Goal: Task Accomplishment & Management: Use online tool/utility

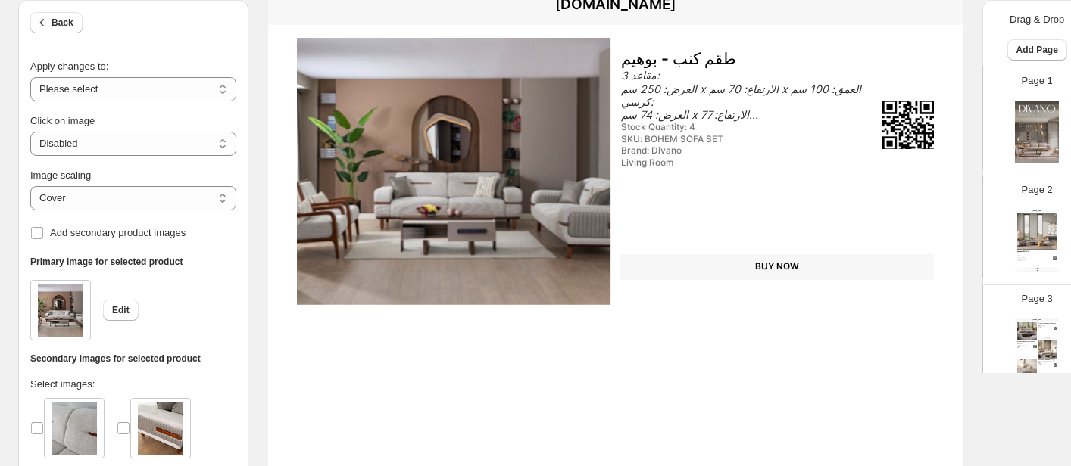
scroll to position [227, 0]
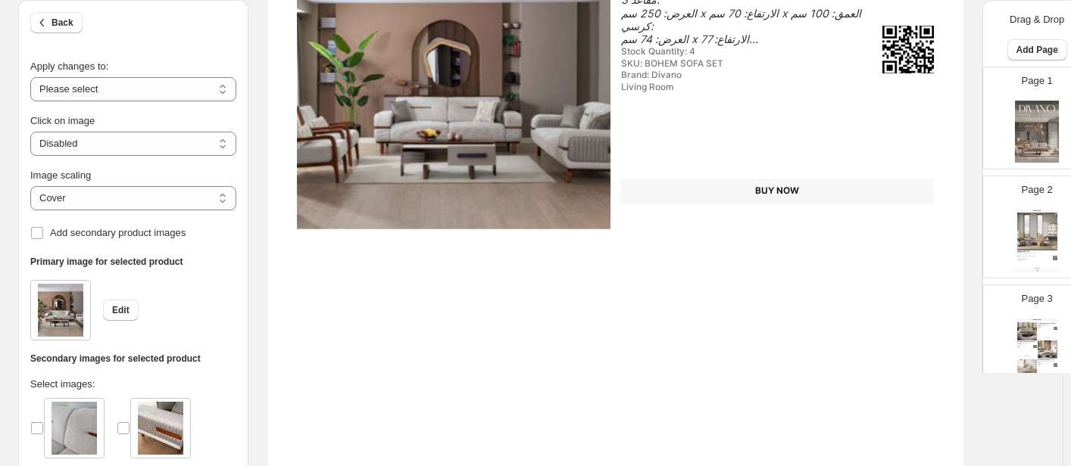
click at [541, 55] on img at bounding box center [454, 95] width 314 height 267
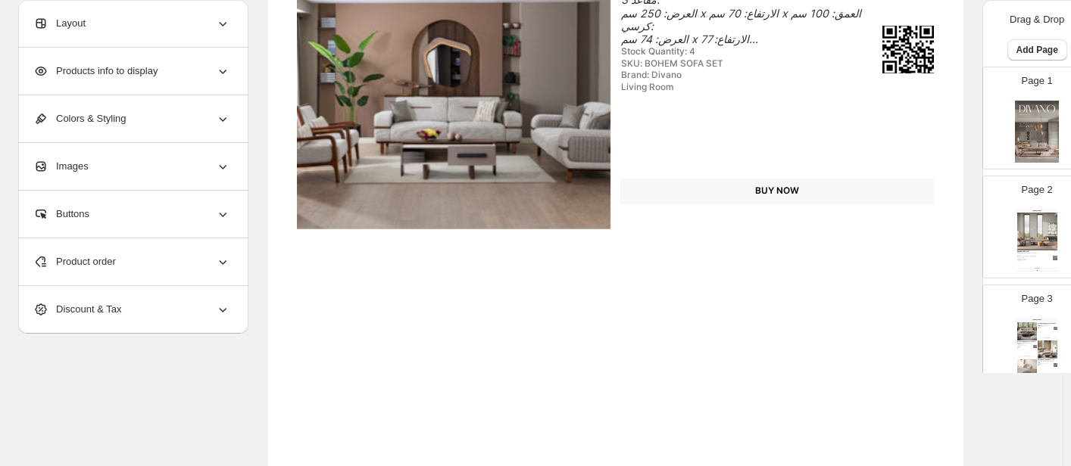
click at [80, 264] on span "Product order" at bounding box center [74, 261] width 83 height 15
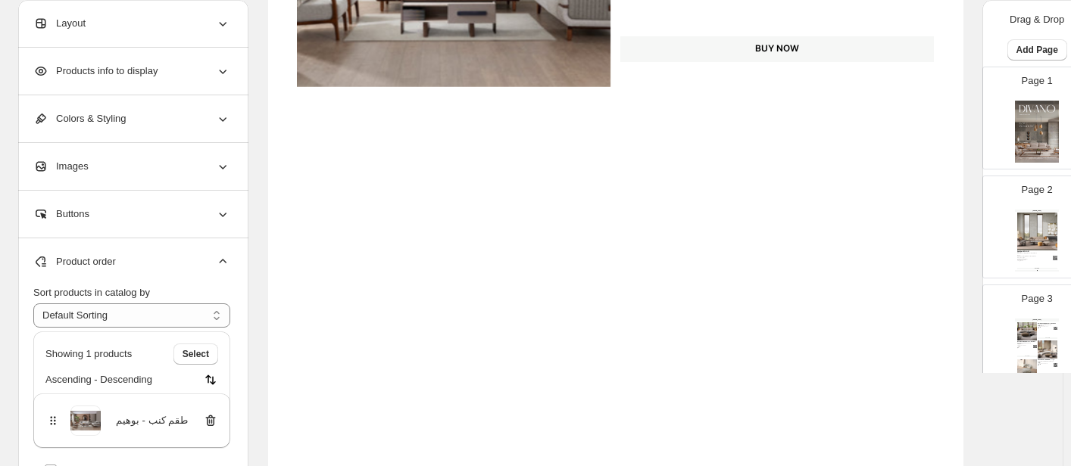
scroll to position [379, 0]
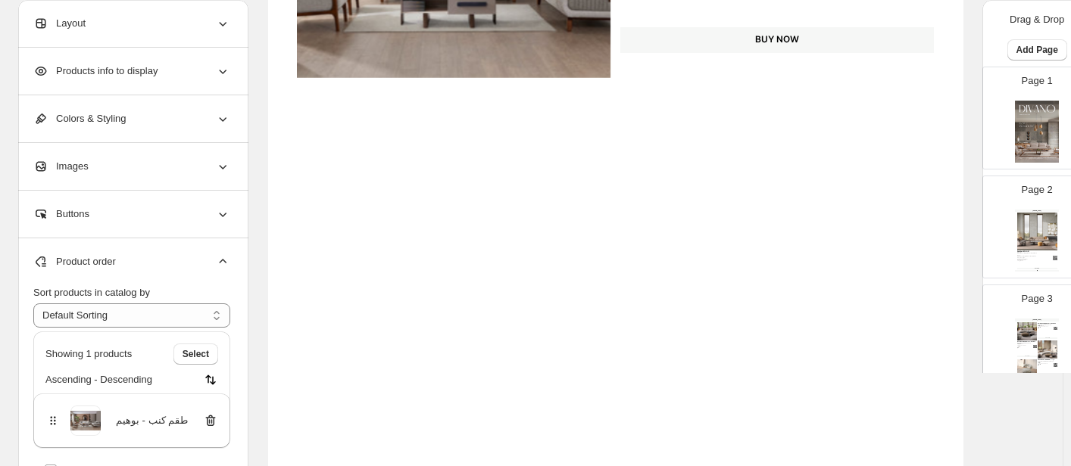
click at [241, 348] on div "**********" at bounding box center [133, 408] width 230 height 338
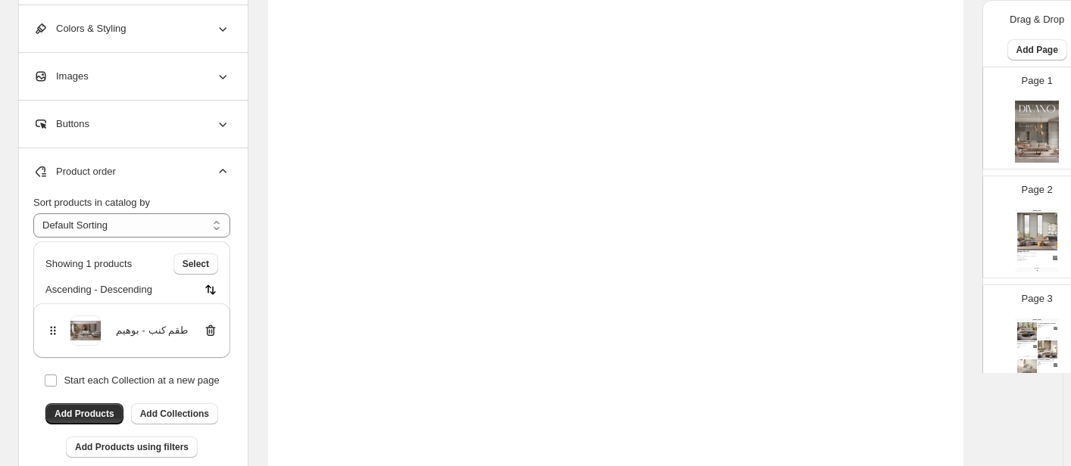
scroll to position [632, 0]
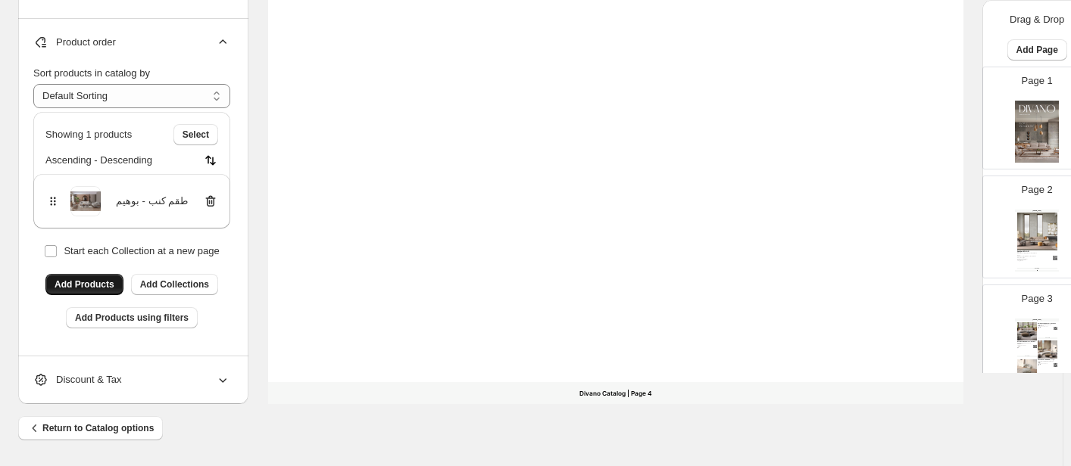
click at [80, 286] on span "Add Products" at bounding box center [85, 285] width 60 height 12
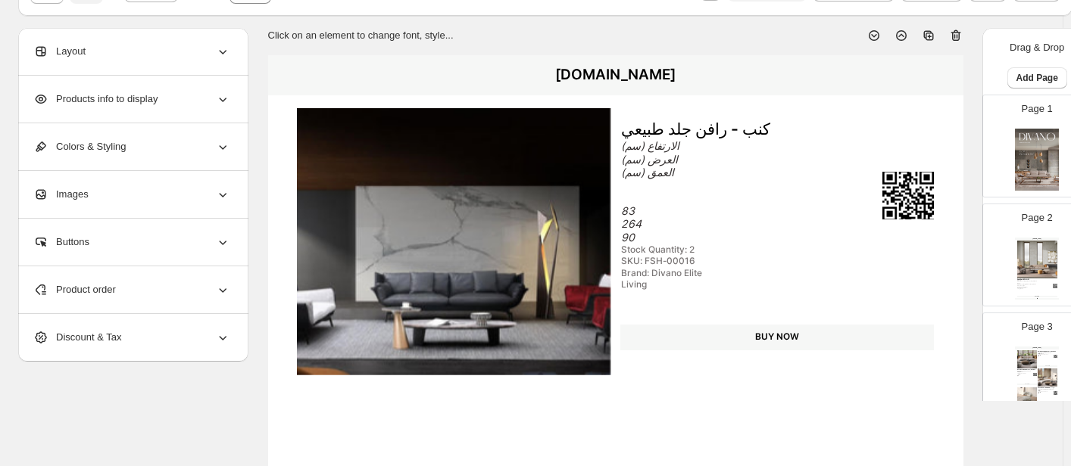
scroll to position [227, 0]
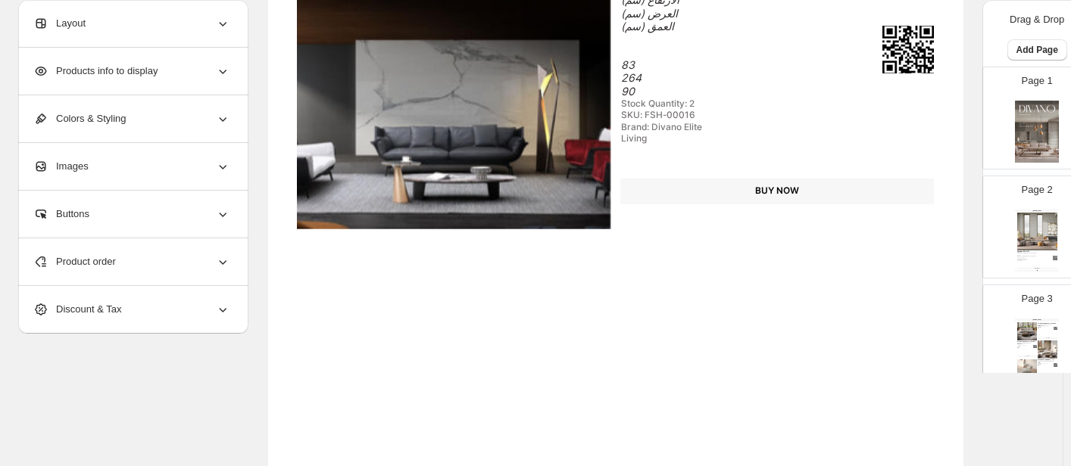
click at [1041, 336] on div "[DOMAIN_NAME] Sofa Bouclé 4 Seaters - Bon Bon Height 80 cm X Width 300 cm X Dep…" at bounding box center [1037, 350] width 44 height 62
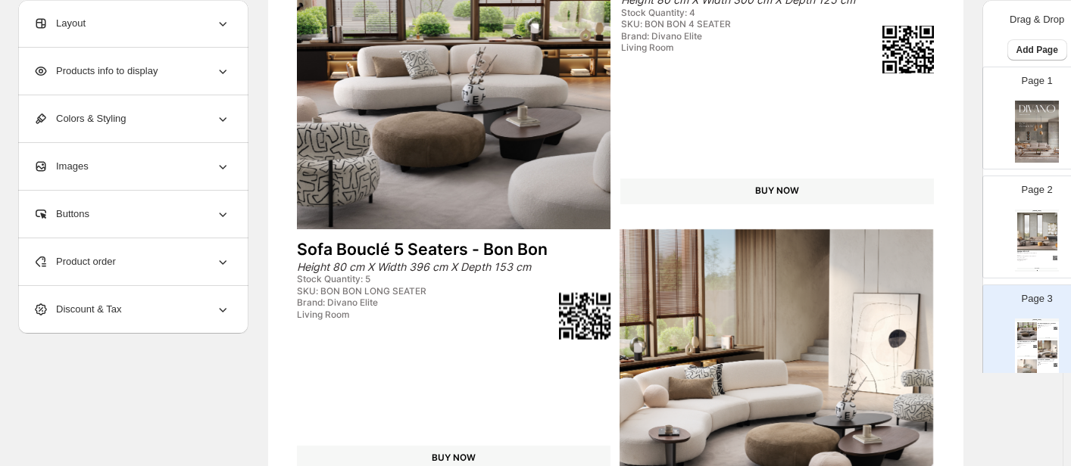
scroll to position [303, 0]
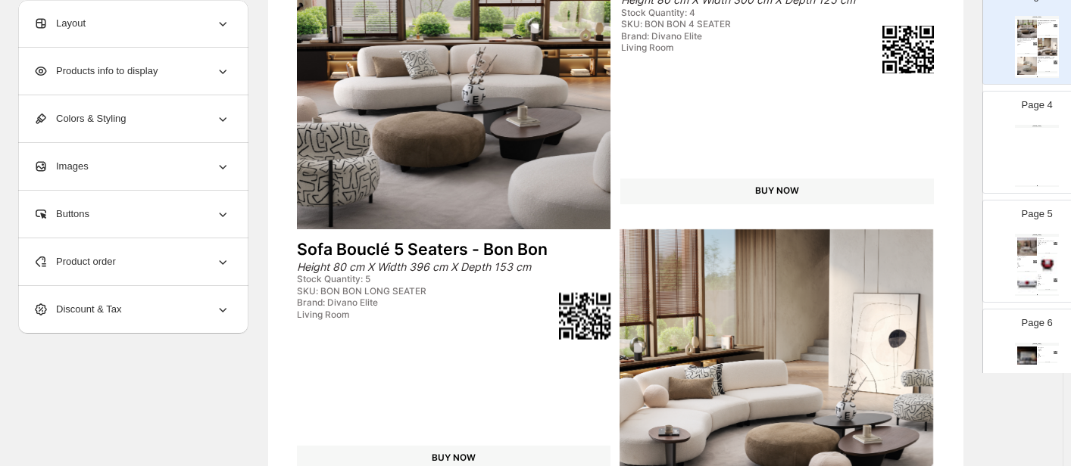
click at [1037, 271] on img at bounding box center [1047, 265] width 20 height 18
type input "*"
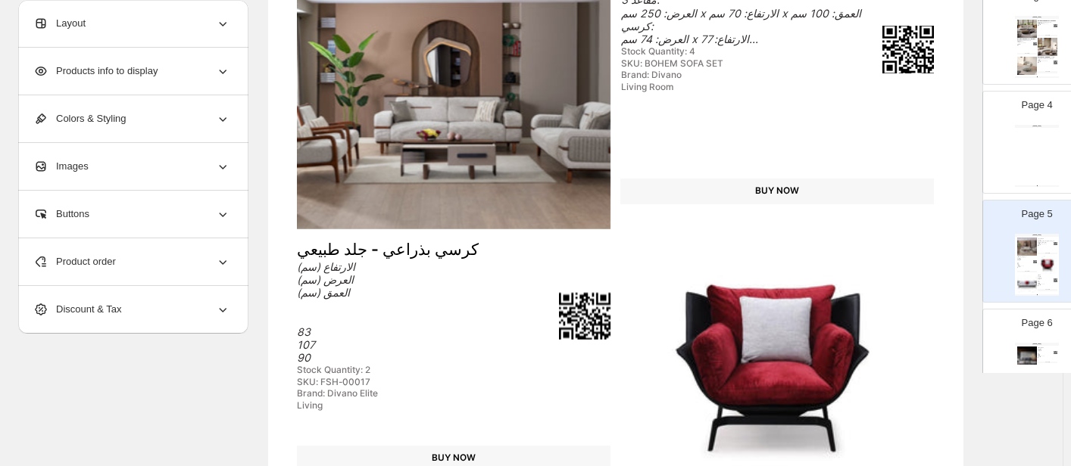
click at [219, 263] on icon at bounding box center [222, 261] width 15 height 15
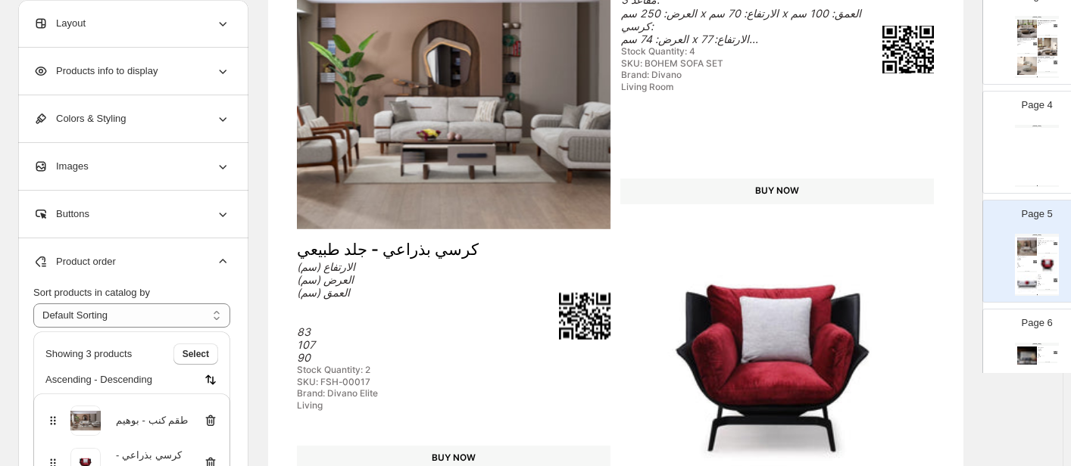
click at [210, 420] on icon at bounding box center [210, 422] width 2 height 5
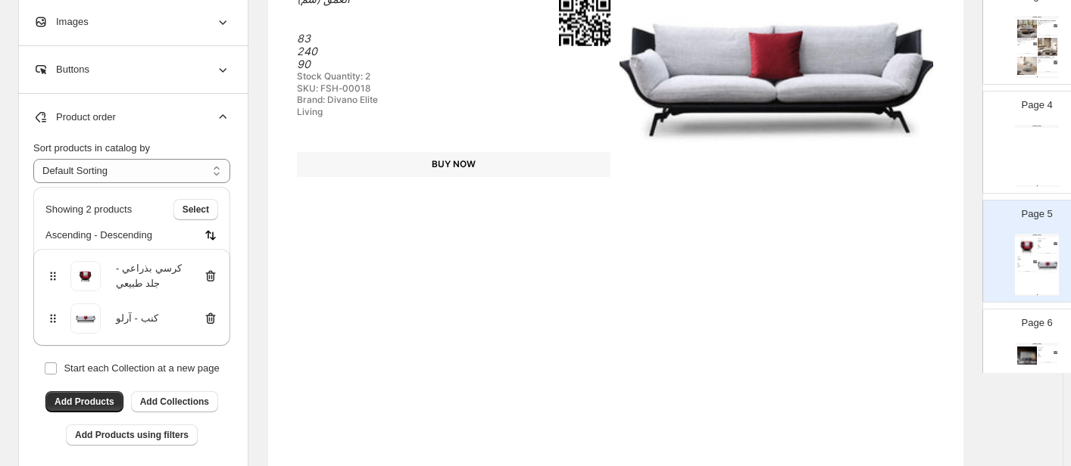
scroll to position [632, 0]
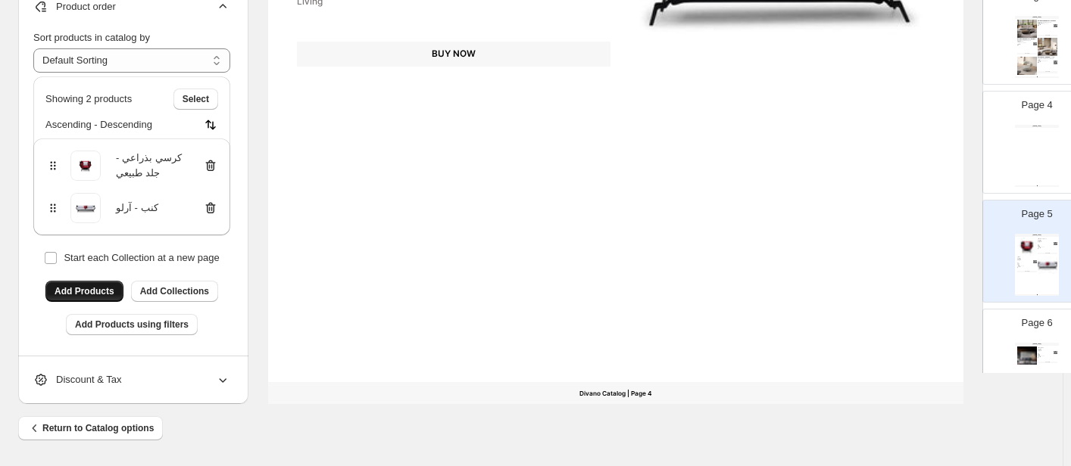
click at [86, 285] on span "Add Products" at bounding box center [85, 291] width 60 height 12
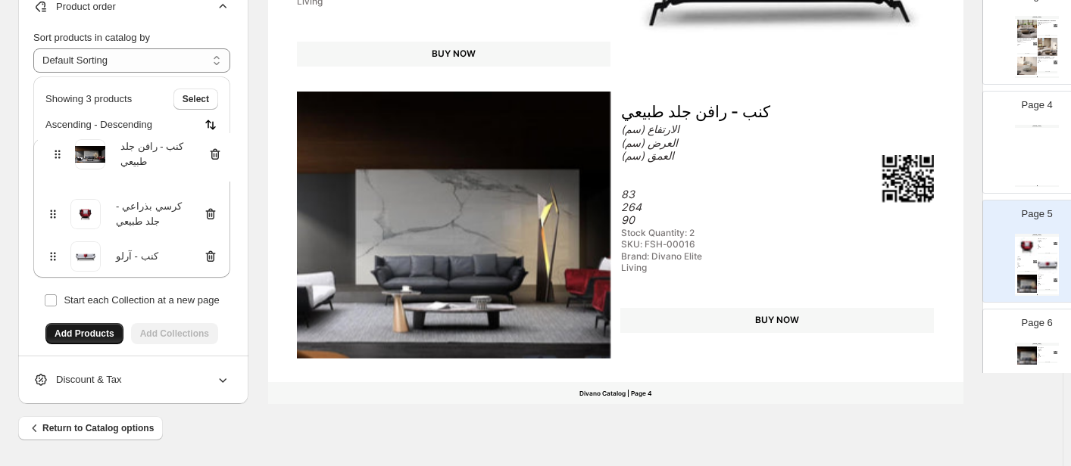
drag, startPoint x: 51, startPoint y: 250, endPoint x: 55, endPoint y: 156, distance: 94.0
click at [55, 156] on div "كرسي بذراعي - جلد طبيعي كنب - آرلو كنب - رافن جلد طبيعي" at bounding box center [131, 208] width 197 height 139
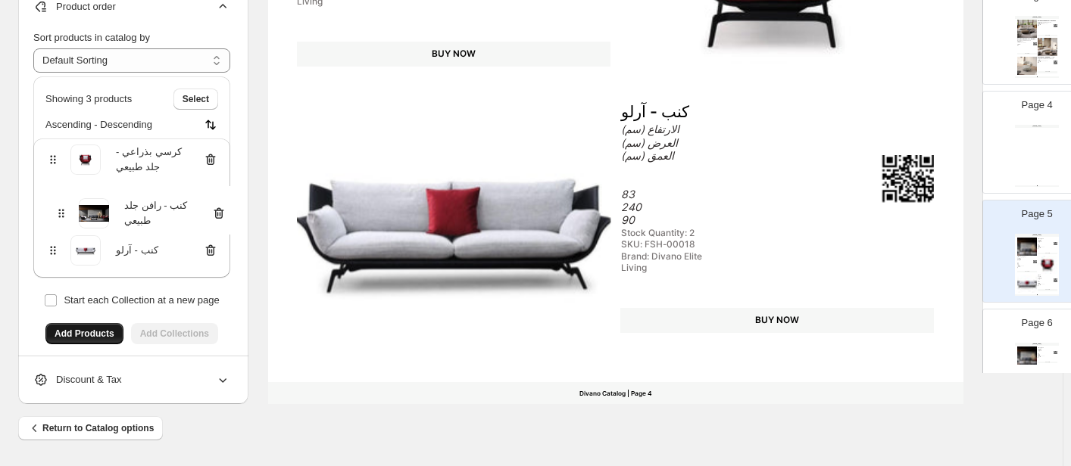
drag, startPoint x: 51, startPoint y: 161, endPoint x: 62, endPoint y: 220, distance: 60.0
click at [62, 220] on div "كنب - رافن جلد طبيعي كرسي بذراعي - جلد طبيعي كنب - آرلو" at bounding box center [131, 208] width 197 height 139
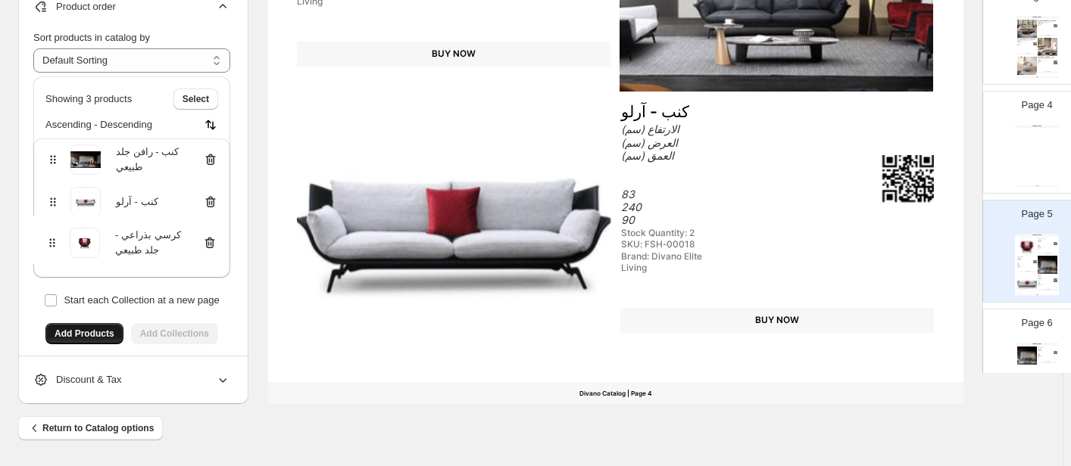
drag, startPoint x: 55, startPoint y: 163, endPoint x: 57, endPoint y: 251, distance: 88.6
click at [57, 251] on div "كرسي بذراعي - جلد طبيعي كنب - رافن جلد طبيعي كنب - آرلو" at bounding box center [131, 208] width 197 height 139
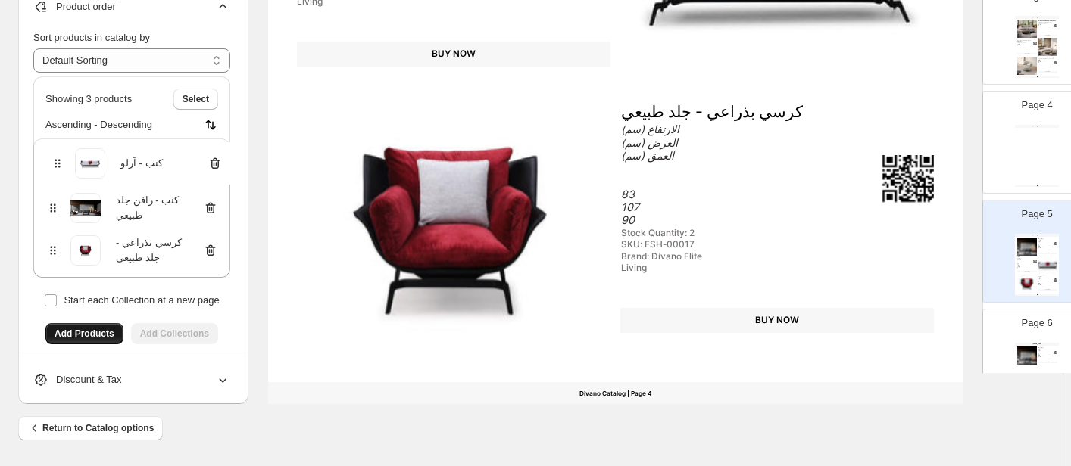
drag, startPoint x: 56, startPoint y: 200, endPoint x: 61, endPoint y: 157, distance: 43.4
click at [61, 157] on div "كنب - رافن جلد طبيعي كنب - آرلو كرسي بذراعي - جلد طبيعي" at bounding box center [131, 208] width 197 height 139
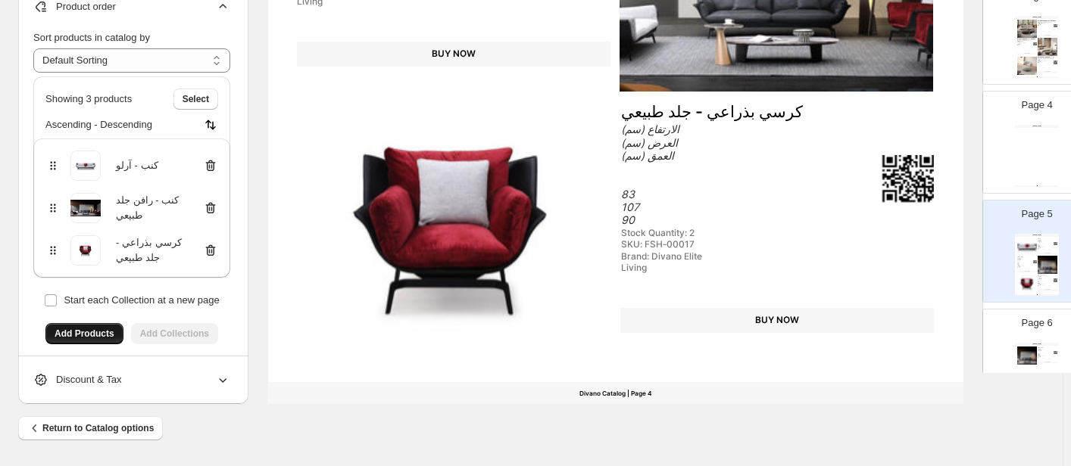
click at [410, 422] on div "Return to Catalog options" at bounding box center [525, 422] width 1038 height 36
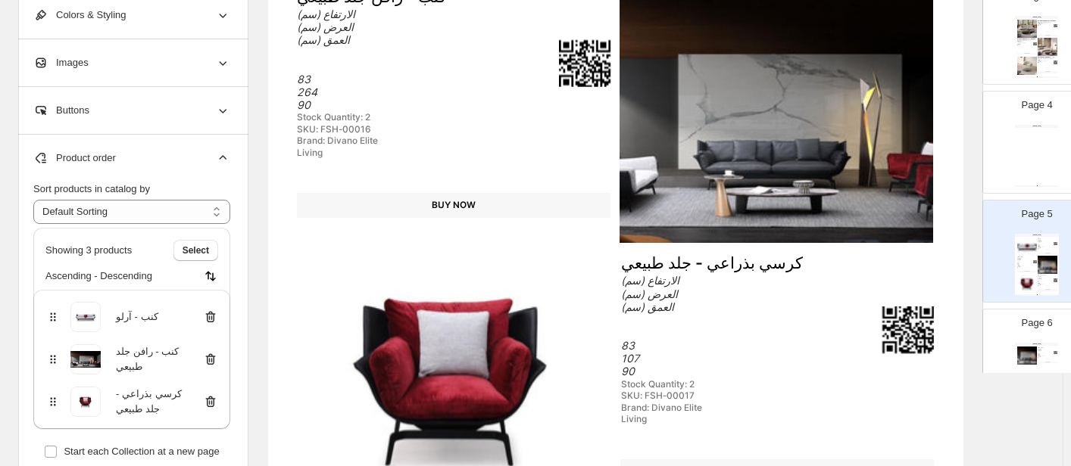
click at [753, 183] on img at bounding box center [776, 110] width 314 height 267
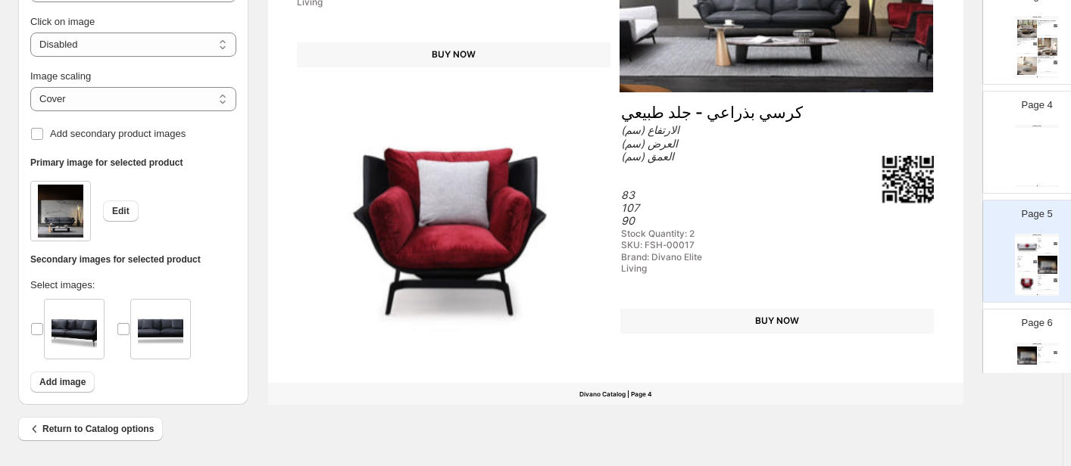
scroll to position [632, 0]
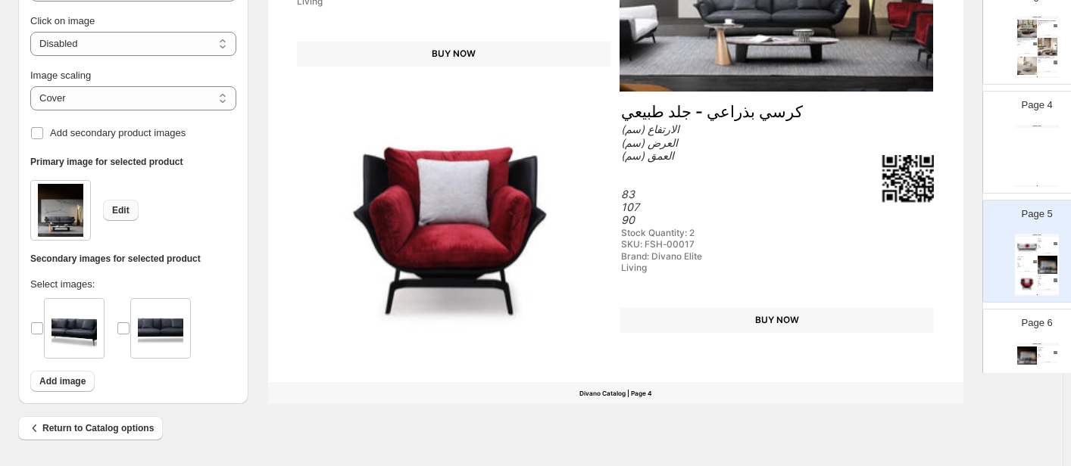
click at [125, 211] on span "Edit" at bounding box center [120, 210] width 17 height 12
click at [122, 214] on span "Edit" at bounding box center [120, 210] width 17 height 12
click at [127, 217] on button "Edit" at bounding box center [121, 210] width 36 height 21
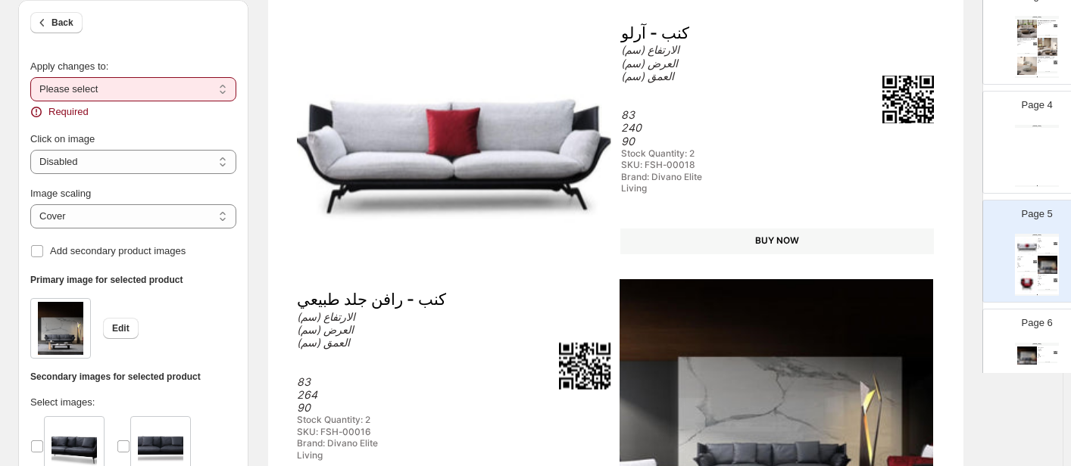
scroll to position [480, 0]
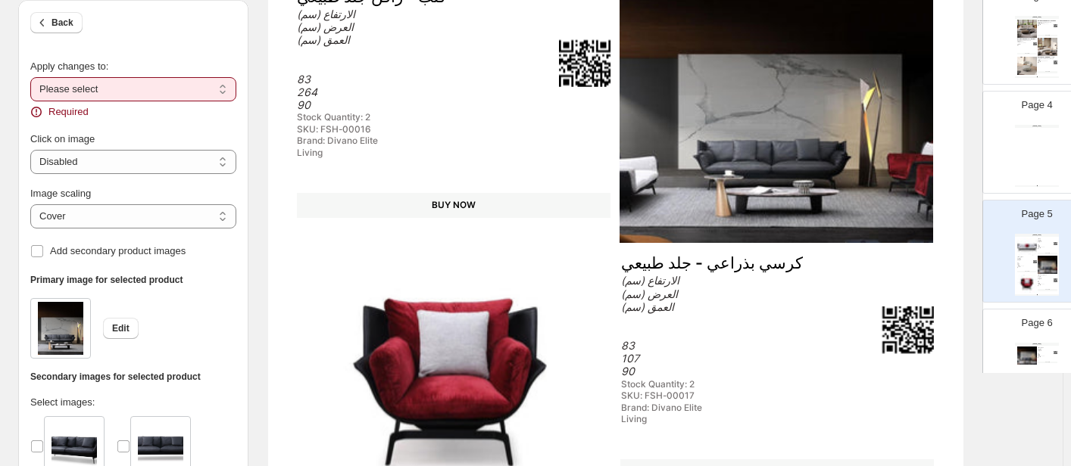
click at [144, 92] on select "**********" at bounding box center [133, 89] width 206 height 24
select select "**********"
click at [30, 77] on select "**********" at bounding box center [133, 89] width 206 height 24
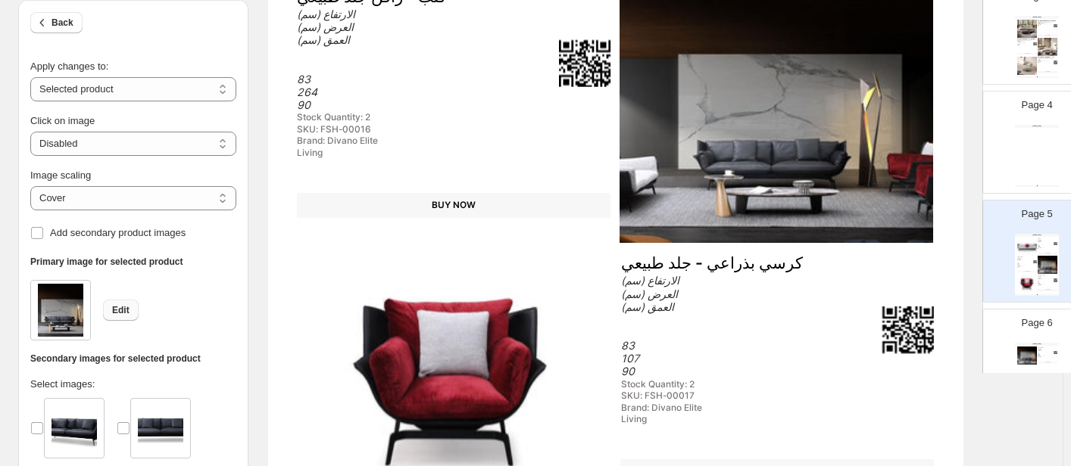
click at [117, 312] on span "Edit" at bounding box center [120, 310] width 17 height 12
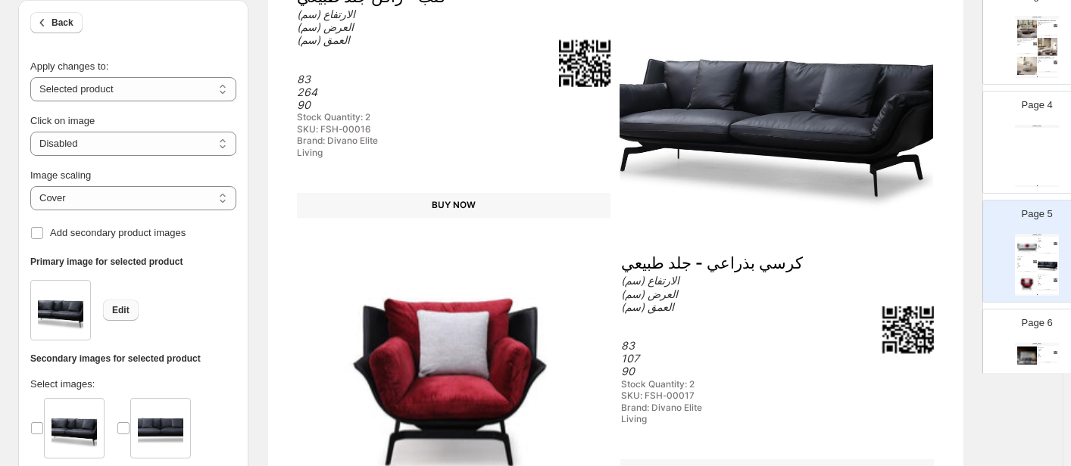
click at [116, 314] on span "Edit" at bounding box center [120, 310] width 17 height 12
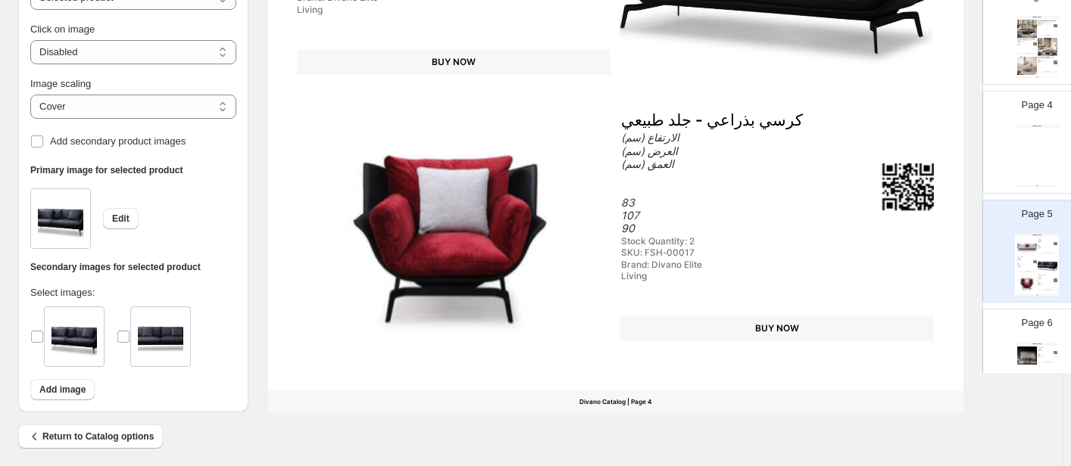
scroll to position [632, 0]
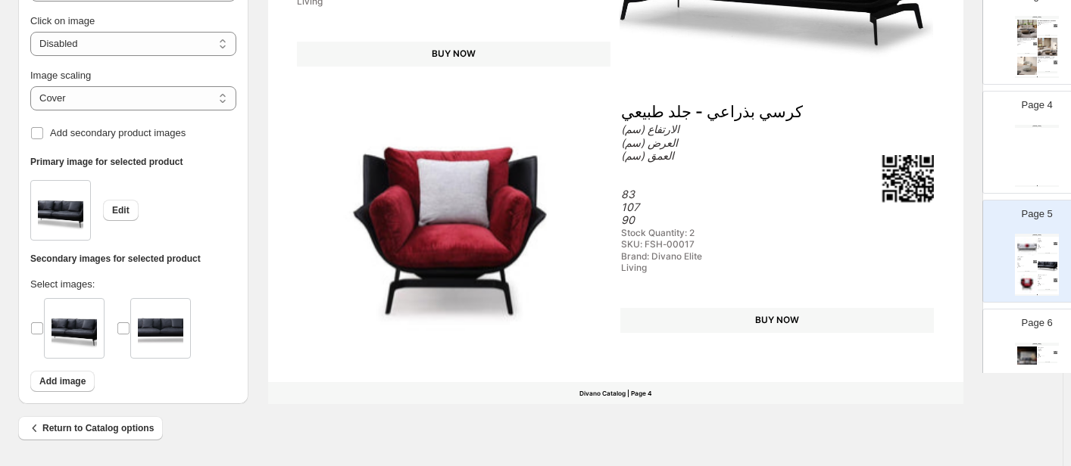
click at [432, 209] on img at bounding box center [454, 225] width 314 height 267
click at [125, 207] on span "Edit" at bounding box center [120, 210] width 17 height 12
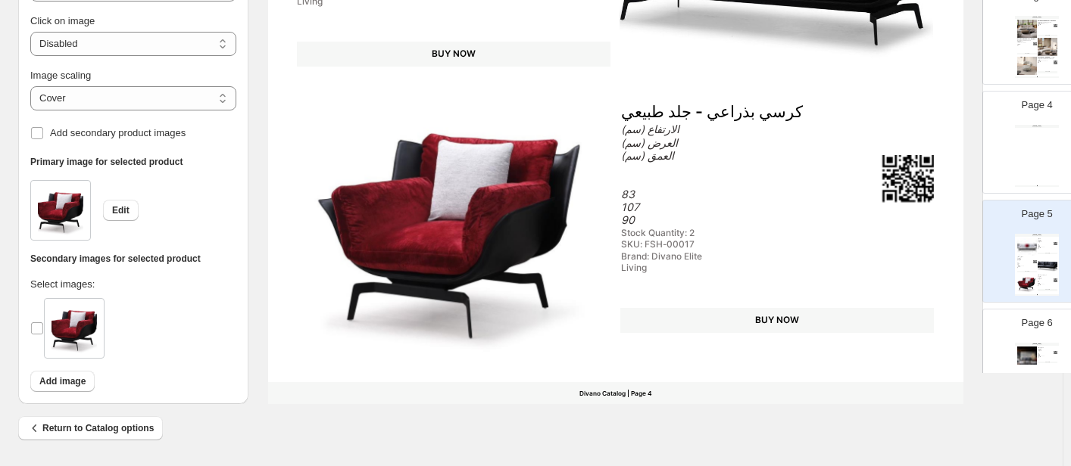
scroll to position [177, 0]
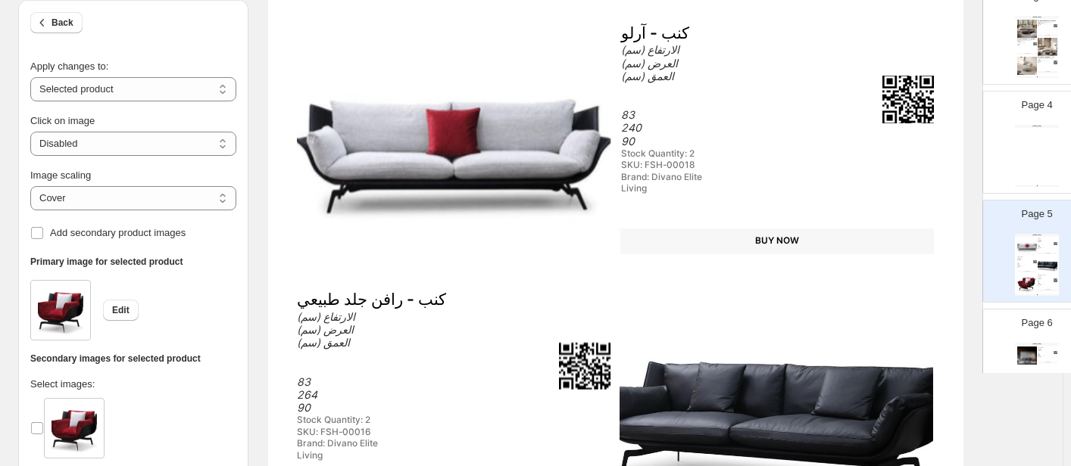
click at [469, 145] on img at bounding box center [454, 145] width 314 height 267
click at [114, 307] on span "Edit" at bounding box center [120, 310] width 17 height 12
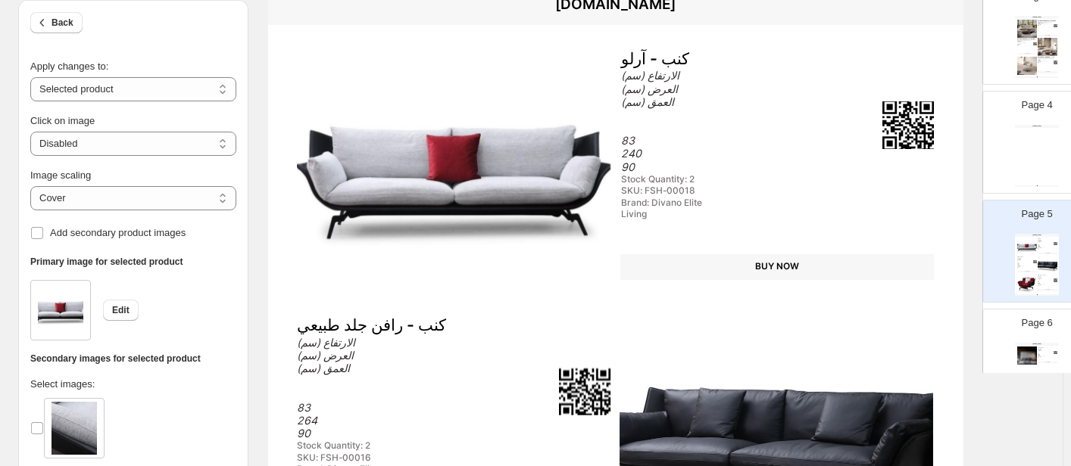
scroll to position [0, 0]
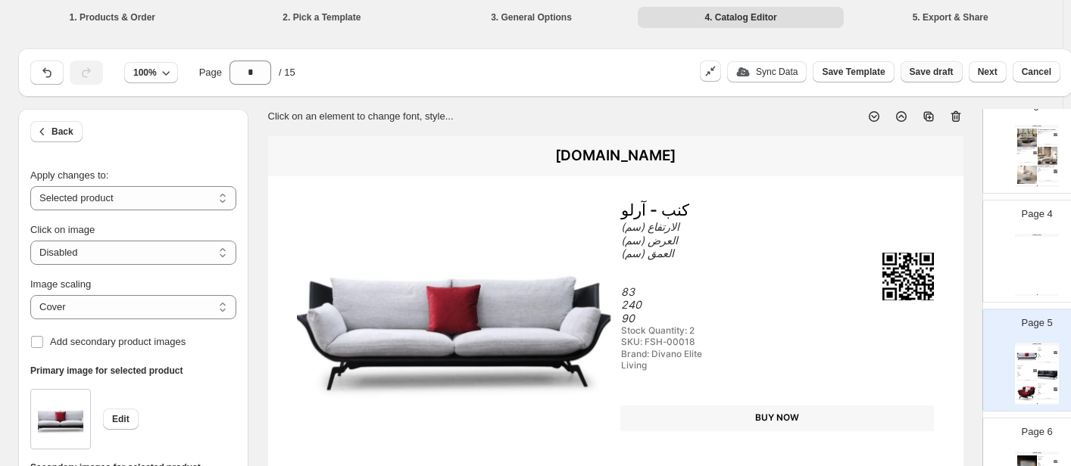
click at [938, 71] on span "Save draft" at bounding box center [931, 72] width 44 height 12
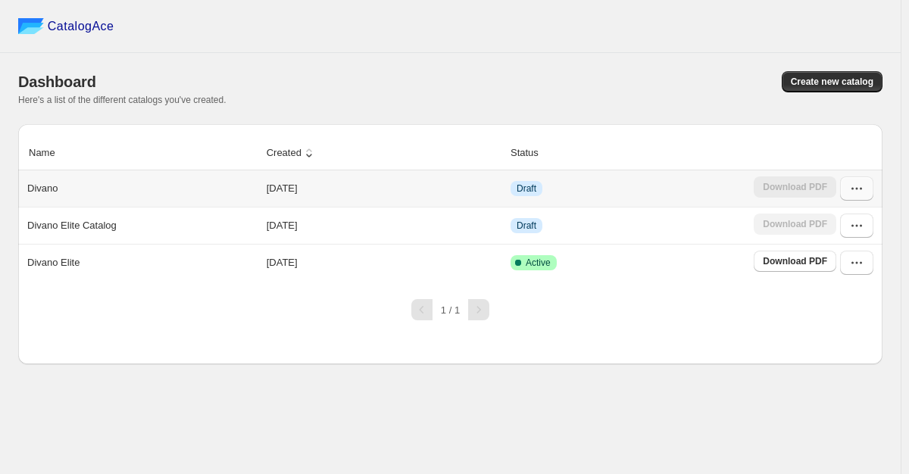
click at [854, 191] on icon "button" at bounding box center [856, 188] width 15 height 15
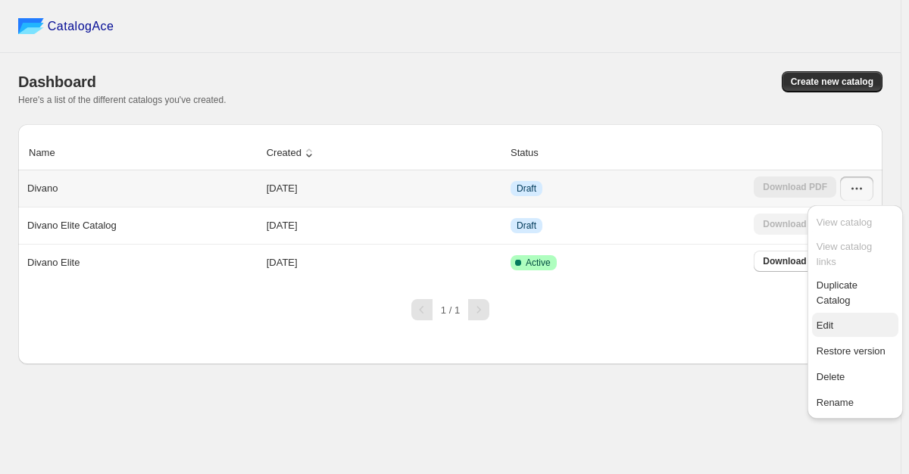
click at [828, 320] on span "Edit" at bounding box center [824, 325] width 17 height 11
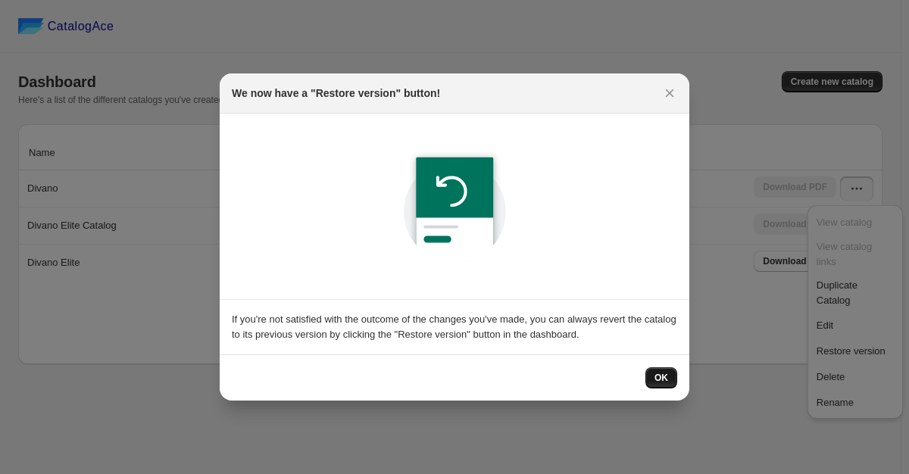
click at [666, 382] on span "OK" at bounding box center [661, 378] width 14 height 12
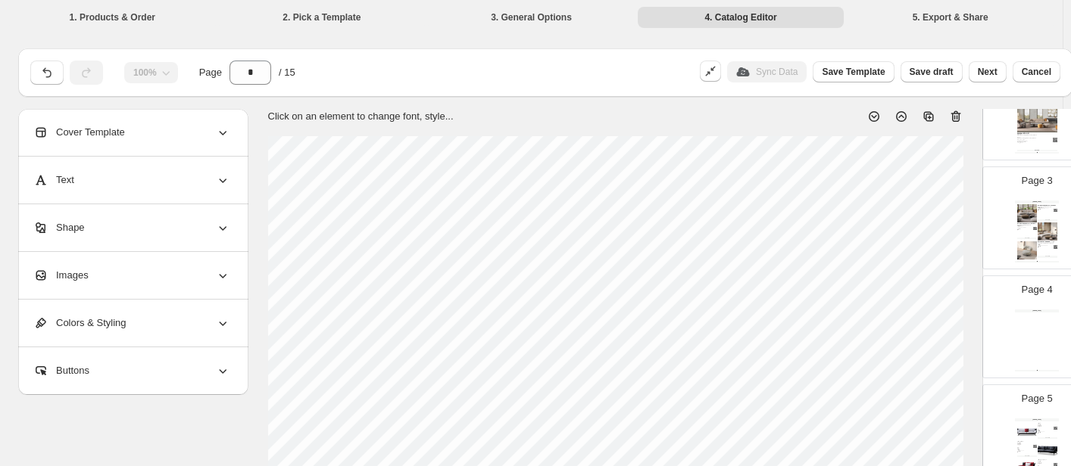
scroll to position [303, 0]
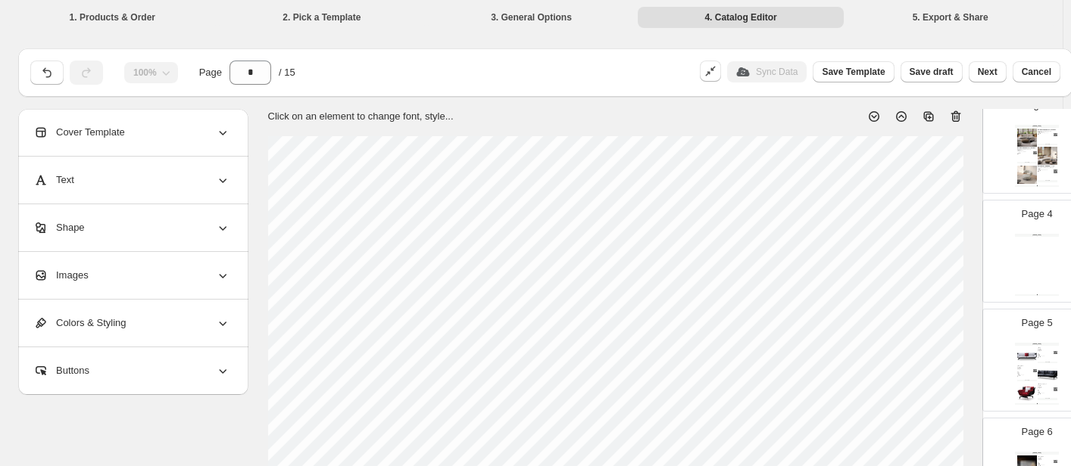
click at [1045, 169] on div "Height 74 cm X Width 96 cm X Depth 93 cm" at bounding box center [1045, 168] width 17 height 2
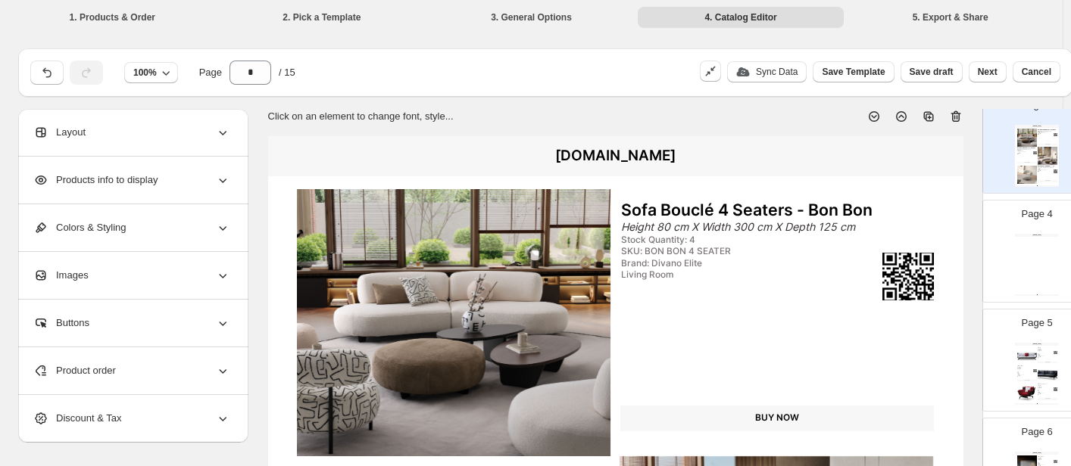
scroll to position [379, 0]
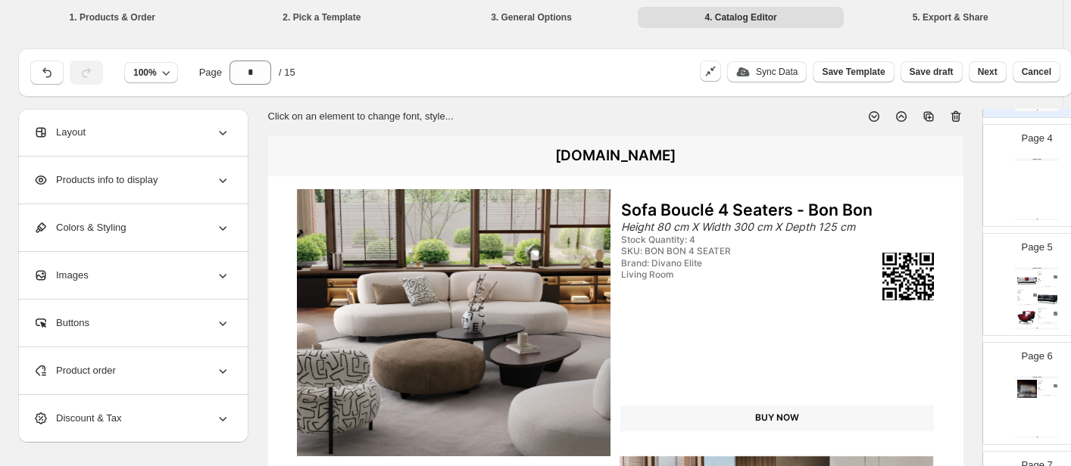
click at [1037, 390] on div "الارتفاع (سم) العرض (سم) العمق (سم) 83 264 90" at bounding box center [1045, 386] width 17 height 8
type input "*"
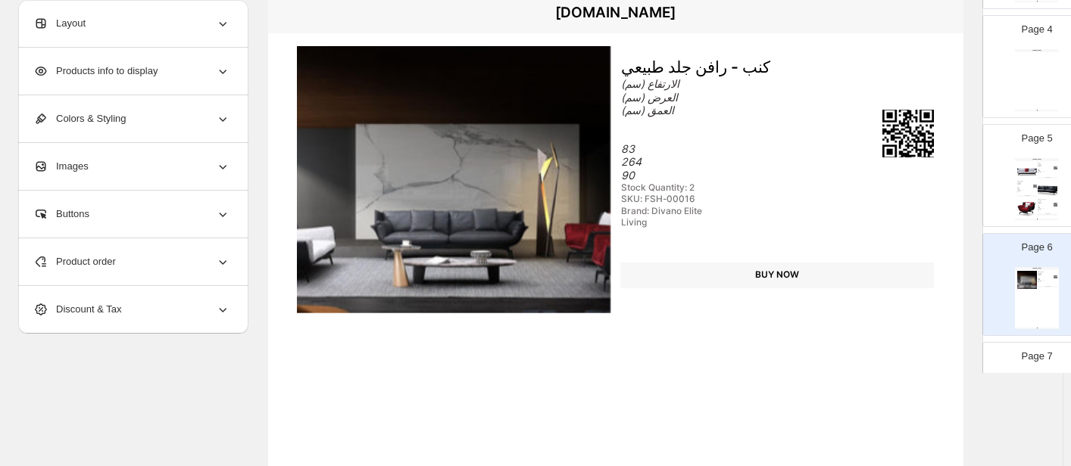
scroll to position [151, 0]
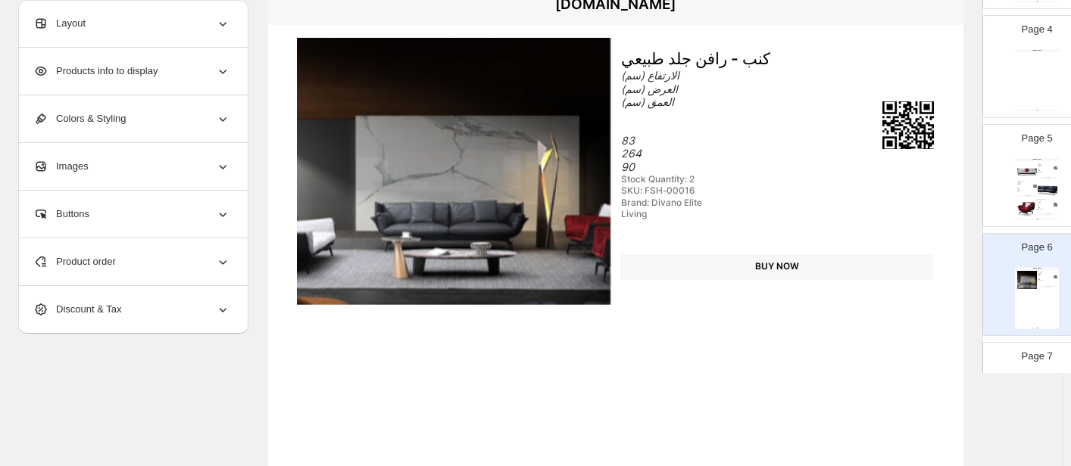
click at [217, 263] on icon at bounding box center [222, 261] width 15 height 15
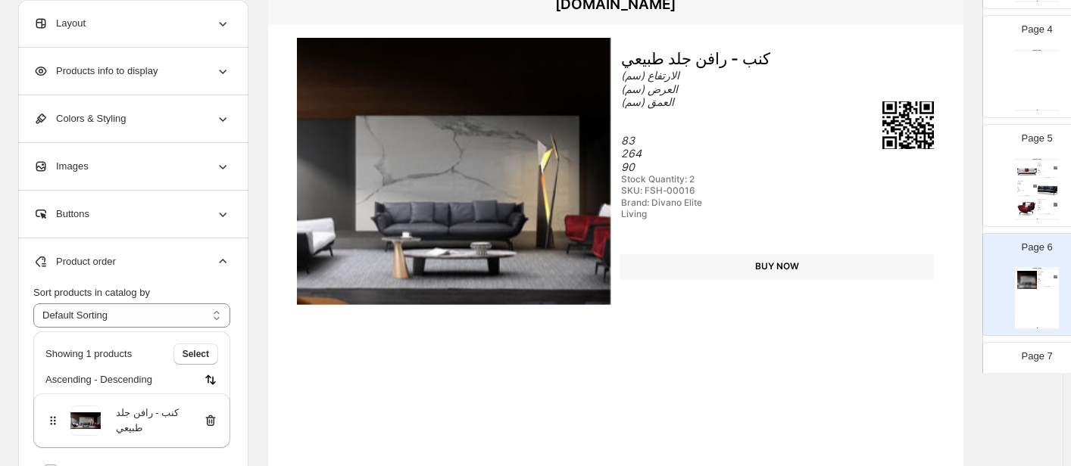
click at [213, 423] on icon at bounding box center [210, 420] width 15 height 15
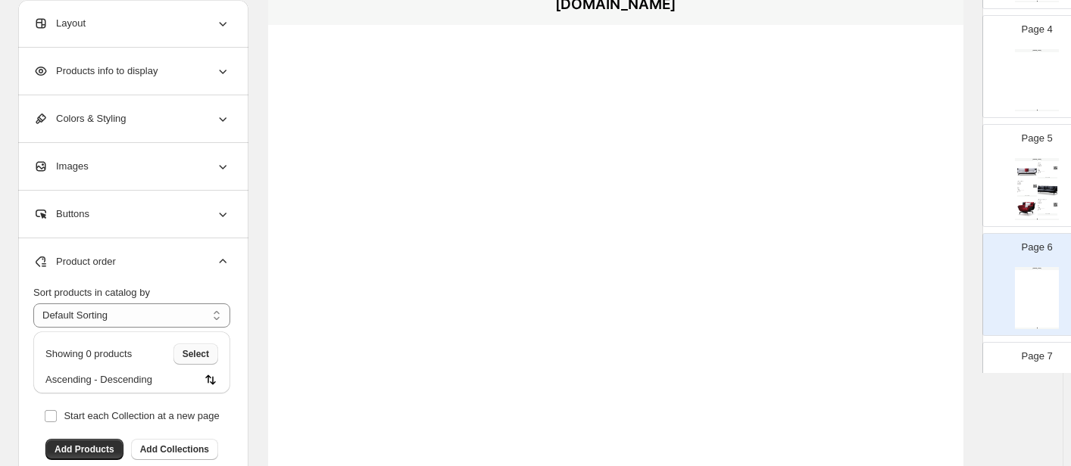
click at [204, 349] on span "Select" at bounding box center [196, 354] width 27 height 12
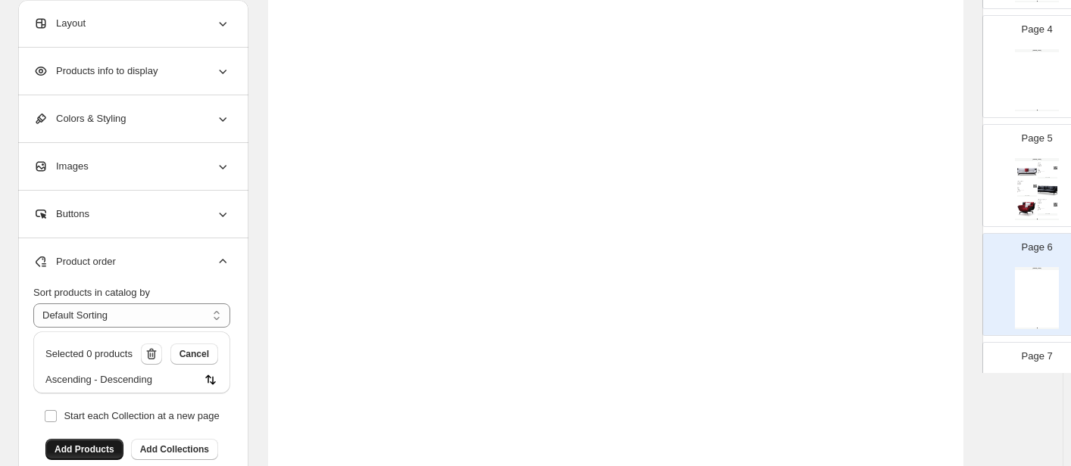
scroll to position [303, 0]
click at [74, 441] on button "Add Products" at bounding box center [84, 449] width 78 height 21
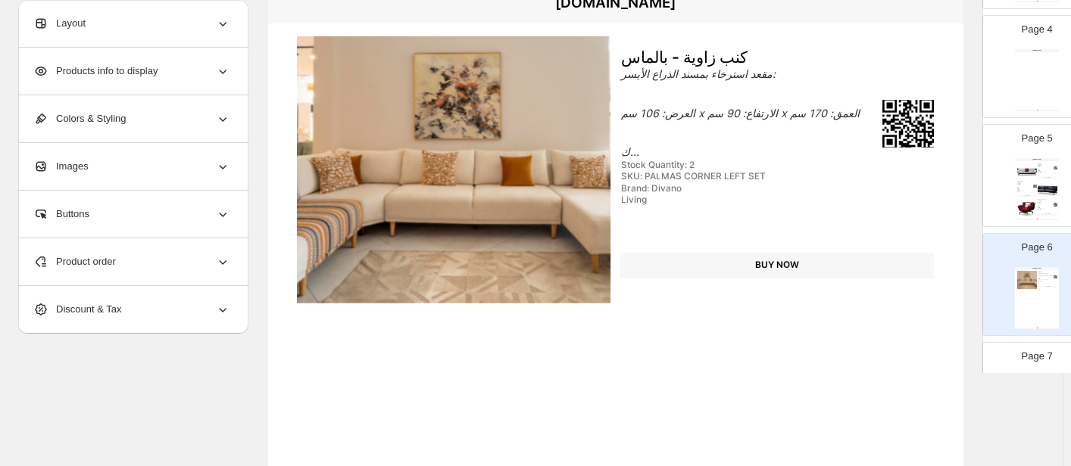
scroll to position [151, 0]
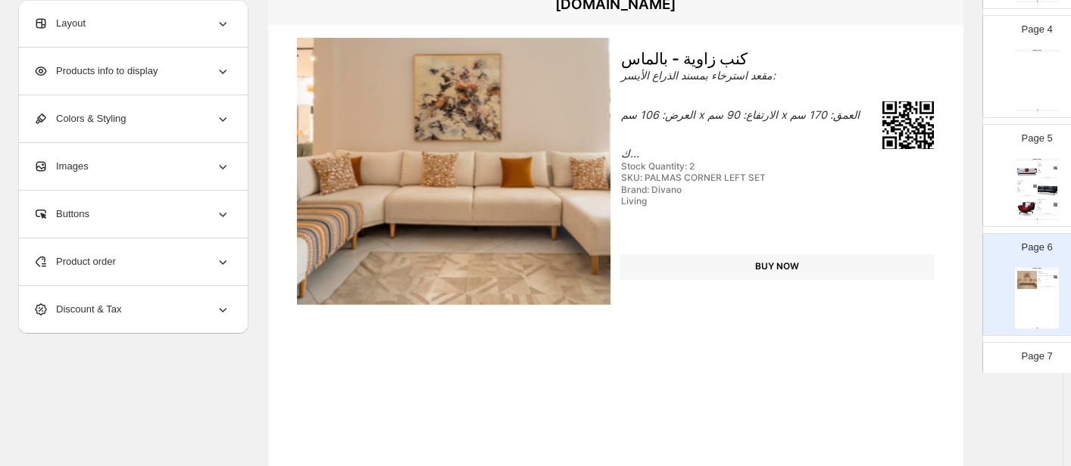
click at [454, 195] on img at bounding box center [454, 171] width 314 height 267
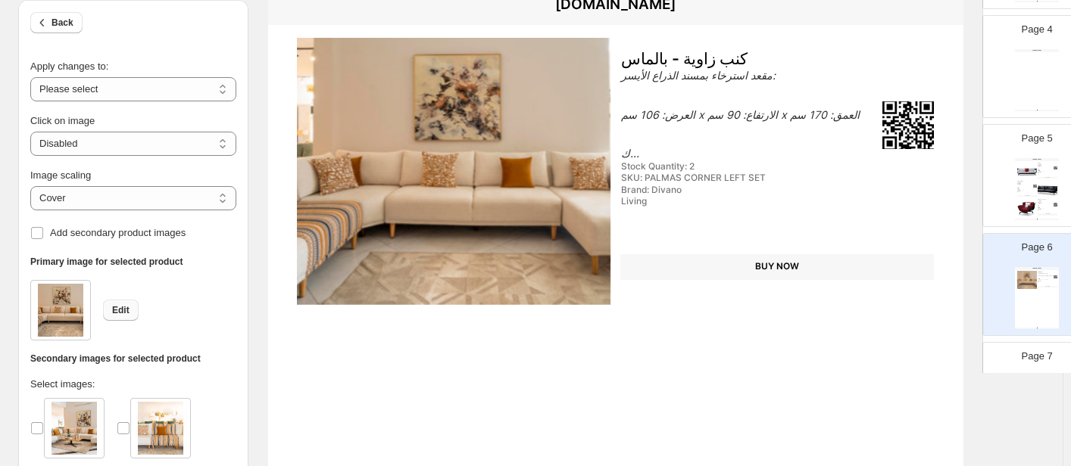
click at [119, 314] on span "Edit" at bounding box center [120, 310] width 17 height 12
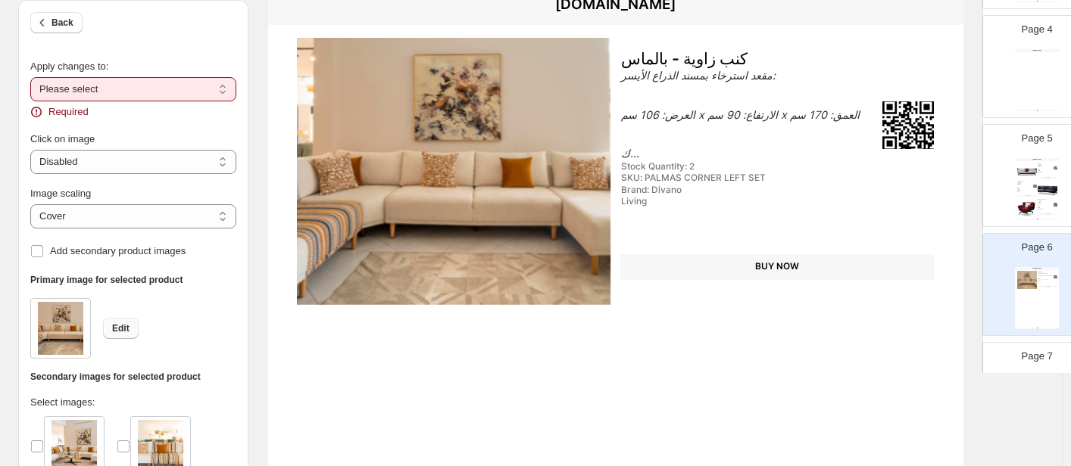
click at [124, 329] on span "Edit" at bounding box center [120, 329] width 17 height 12
click at [169, 85] on select "**********" at bounding box center [133, 89] width 206 height 24
select select "**********"
click at [30, 77] on select "**********" at bounding box center [133, 89] width 206 height 24
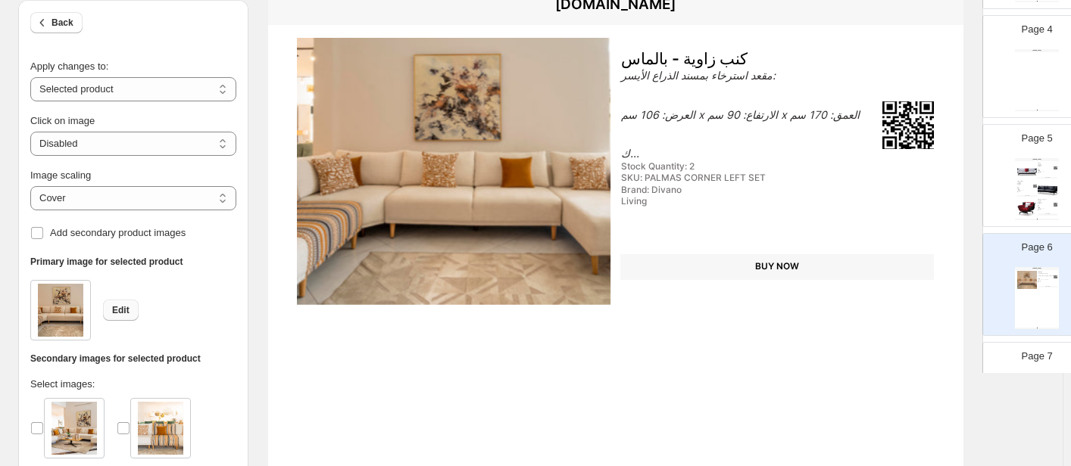
click at [123, 310] on span "Edit" at bounding box center [120, 310] width 17 height 12
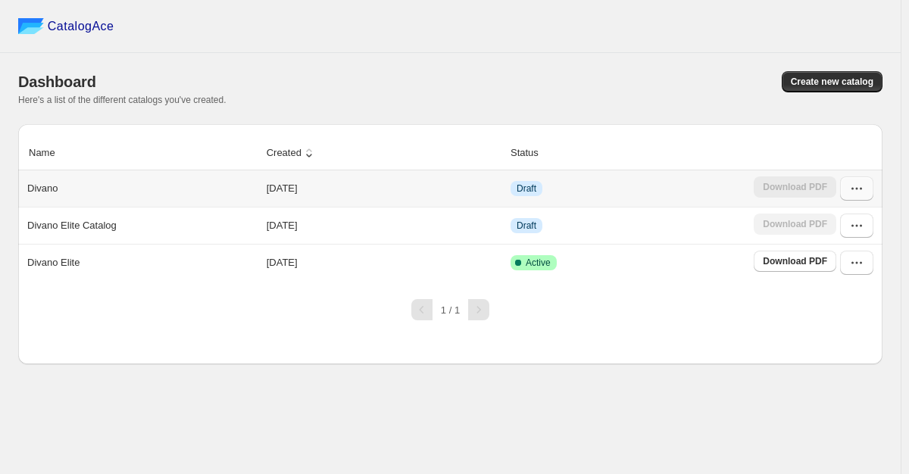
click at [853, 189] on icon "button" at bounding box center [856, 188] width 15 height 15
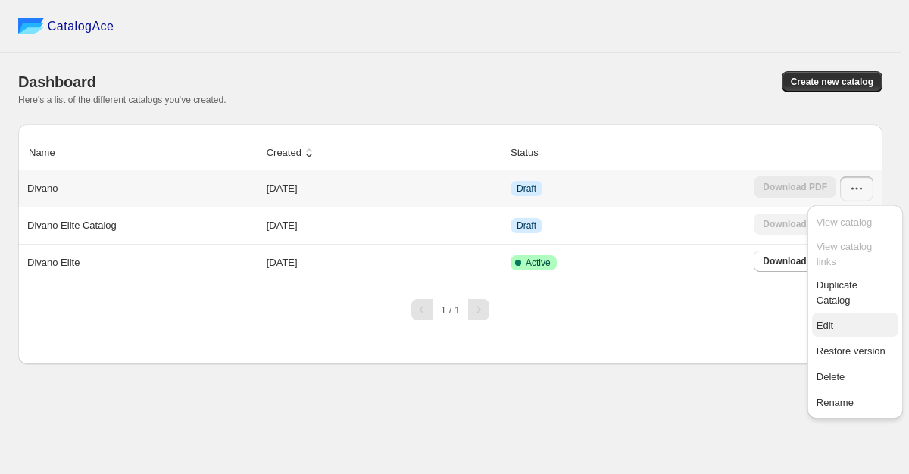
click at [836, 318] on span "Edit" at bounding box center [854, 325] width 77 height 15
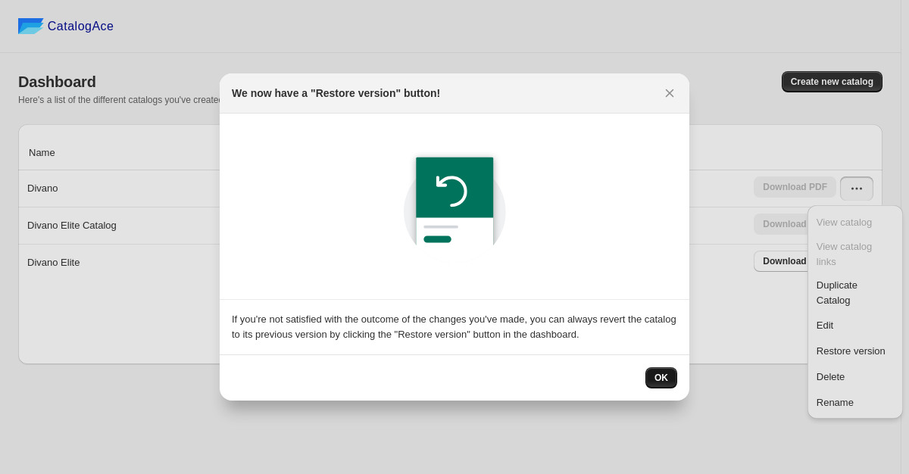
click at [669, 379] on button "OK" at bounding box center [661, 377] width 32 height 21
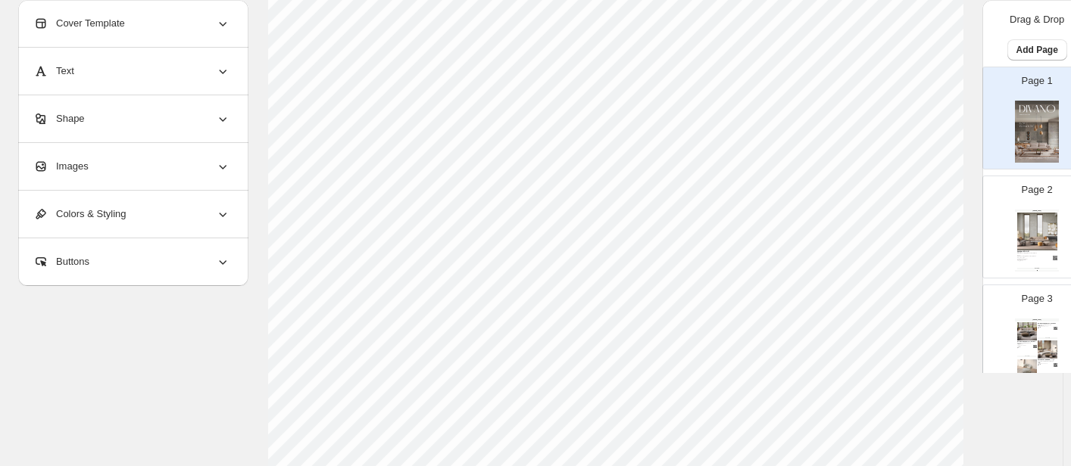
scroll to position [151, 0]
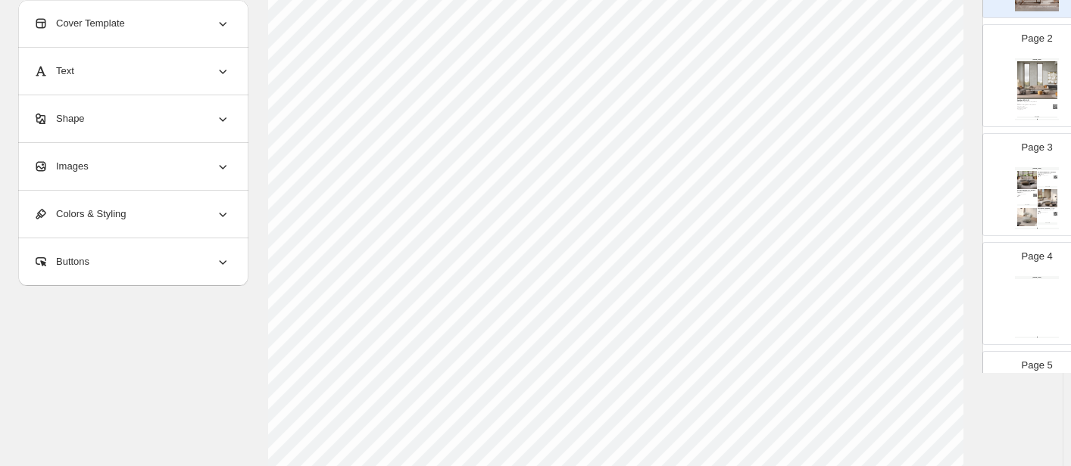
click at [908, 214] on div "Brand: Divano Elite" at bounding box center [1043, 214] width 12 height 1
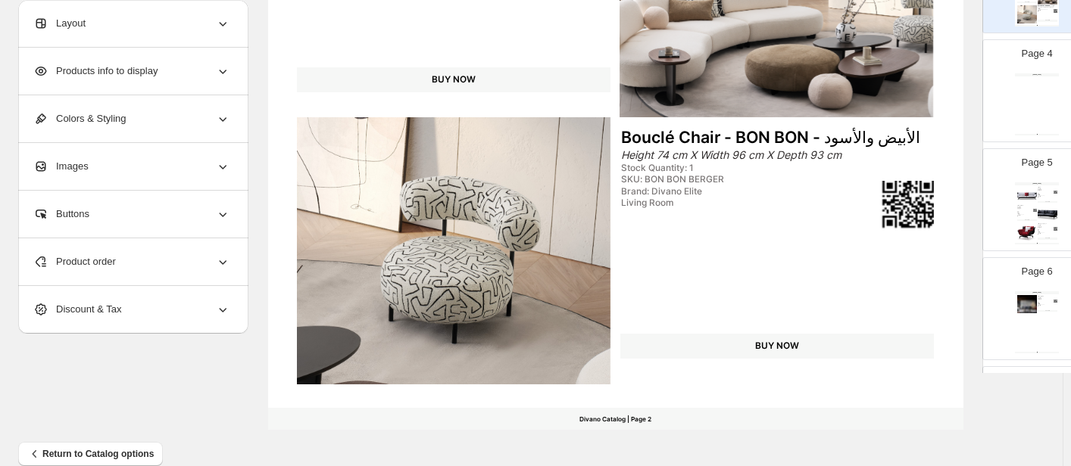
scroll to position [379, 0]
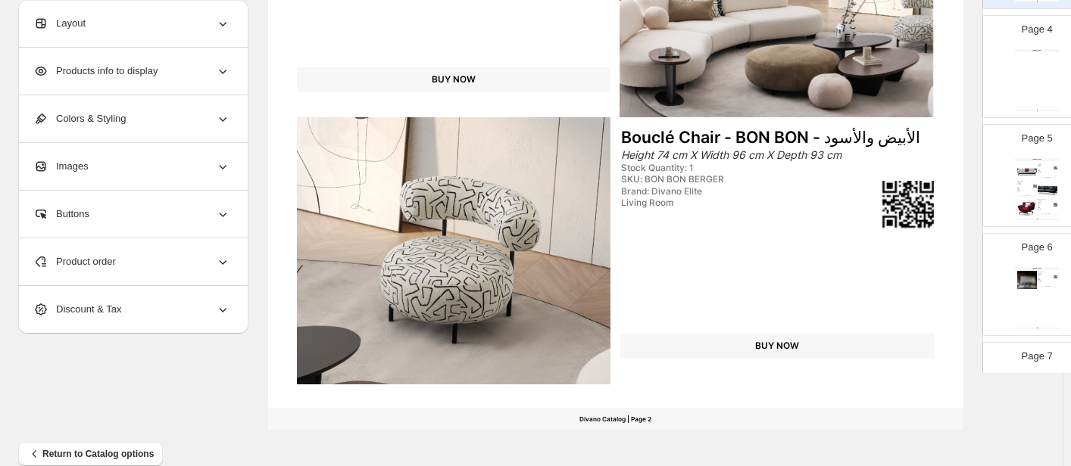
click at [908, 190] on img at bounding box center [1047, 189] width 20 height 18
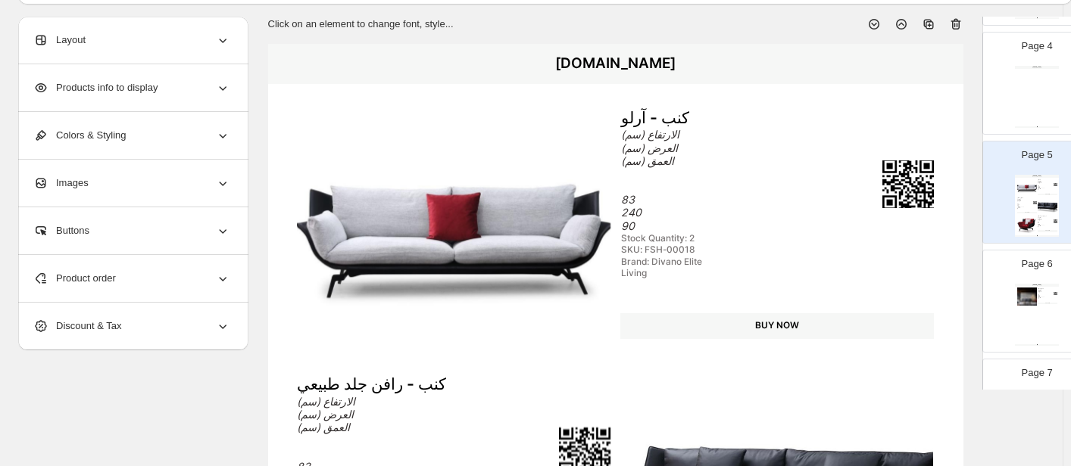
scroll to position [76, 0]
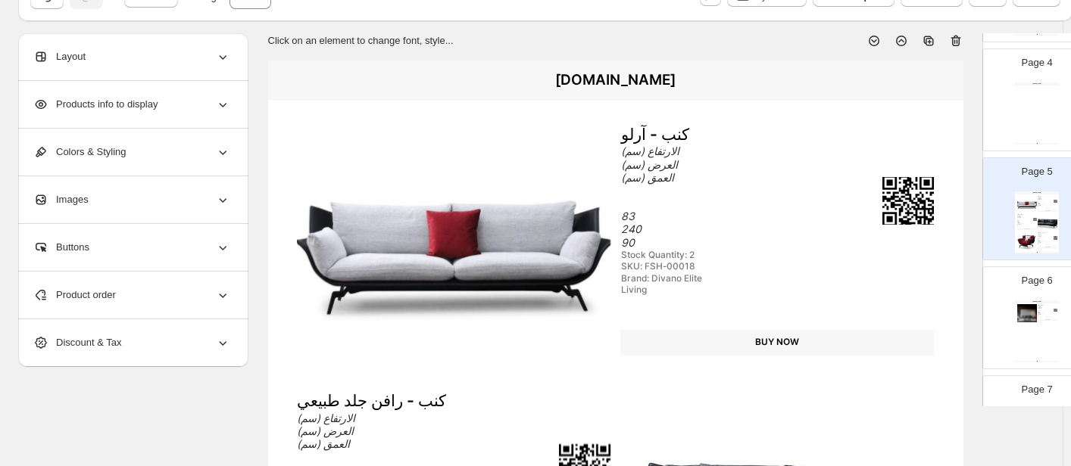
click at [908, 328] on div "wwww.divanoksa.com كنب - رافن جلد طبيعي الارتفاع (سم) العرض (سم) العمق (سم) 83 …" at bounding box center [1037, 332] width 44 height 62
type input "*"
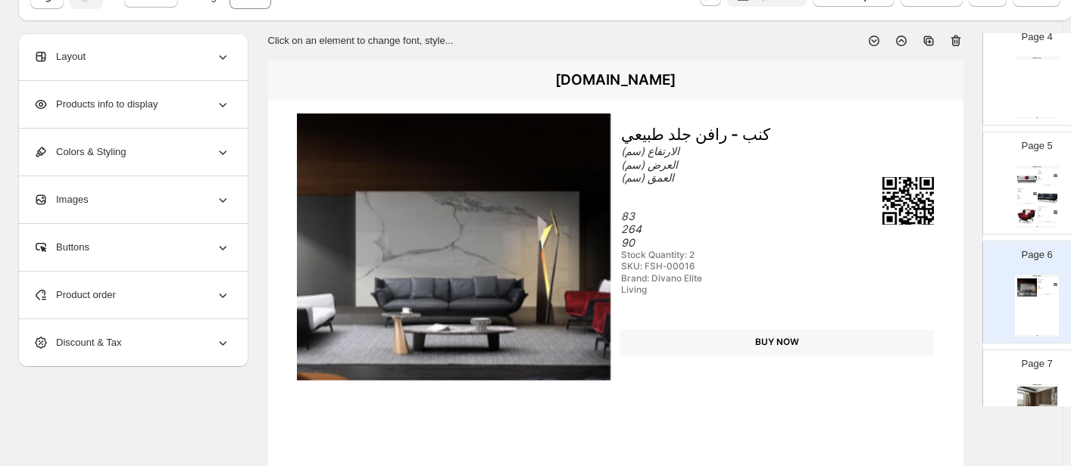
scroll to position [379, 0]
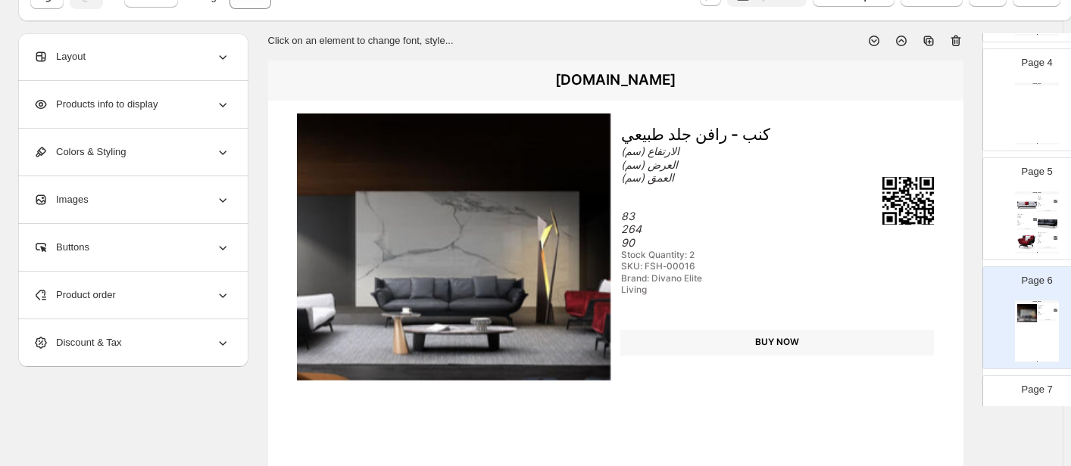
click at [123, 297] on div "Product order" at bounding box center [131, 295] width 197 height 47
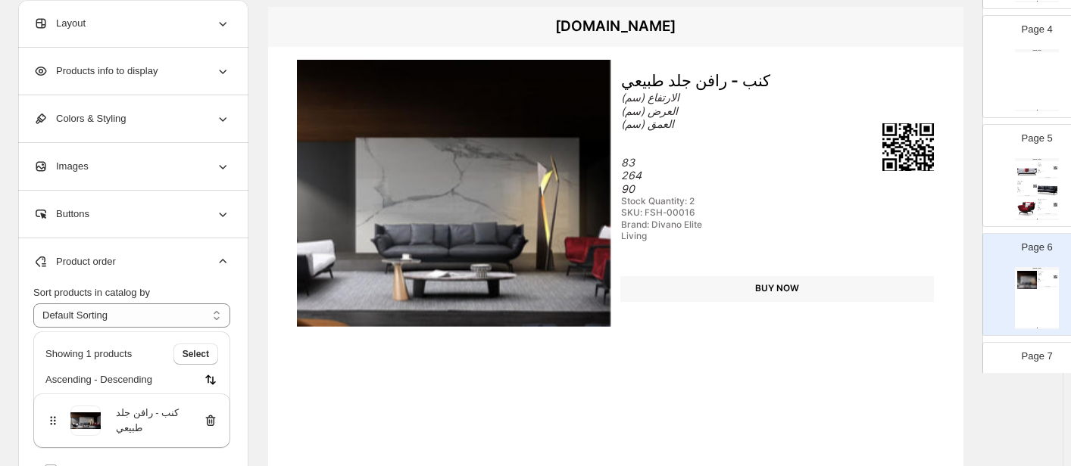
scroll to position [151, 0]
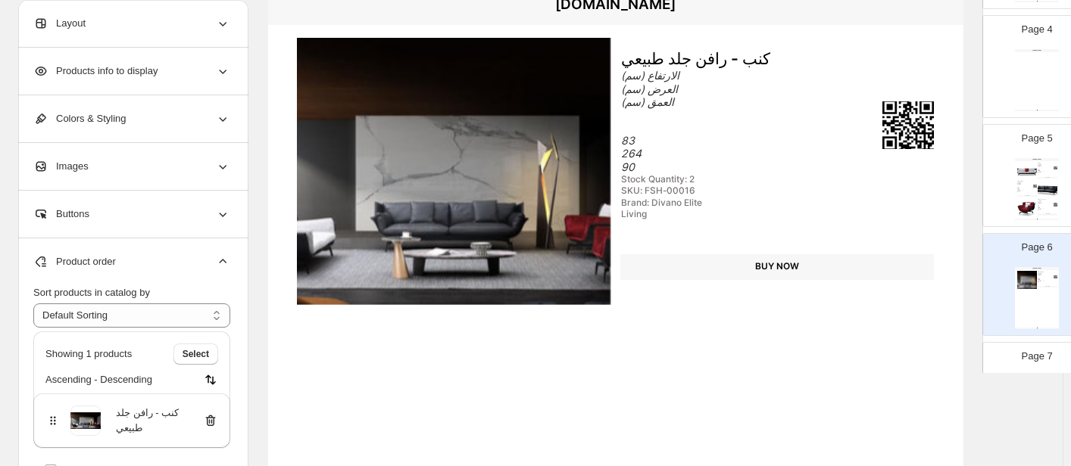
click at [207, 423] on icon at bounding box center [210, 420] width 15 height 15
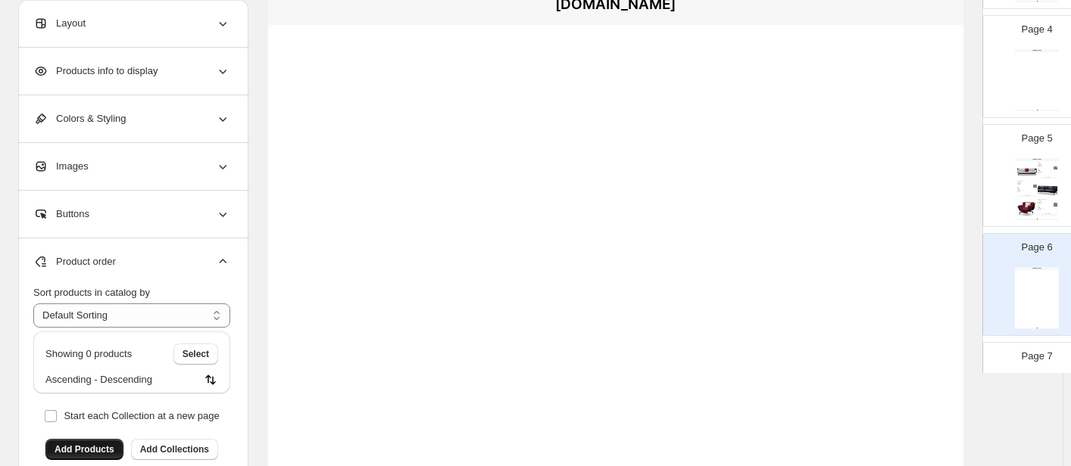
click at [92, 451] on span "Add Products" at bounding box center [85, 450] width 60 height 12
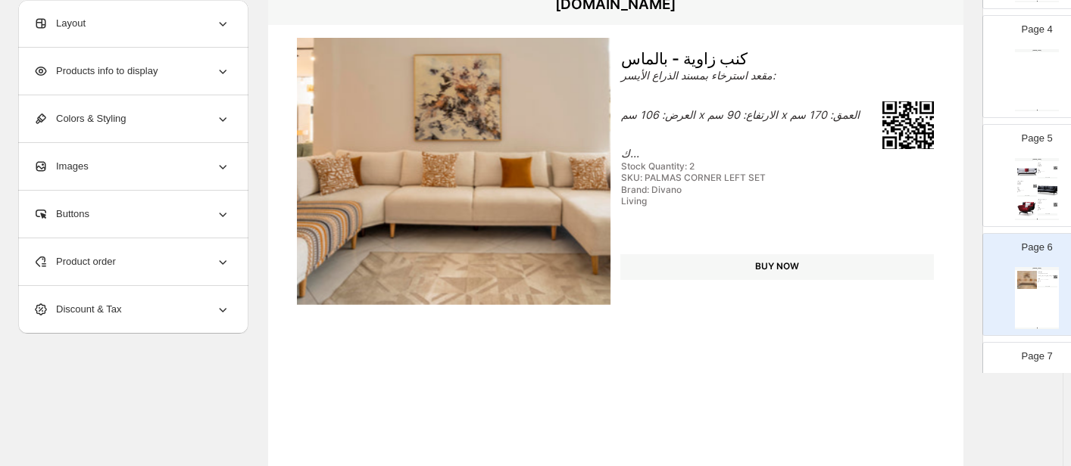
click at [466, 173] on img at bounding box center [454, 171] width 314 height 267
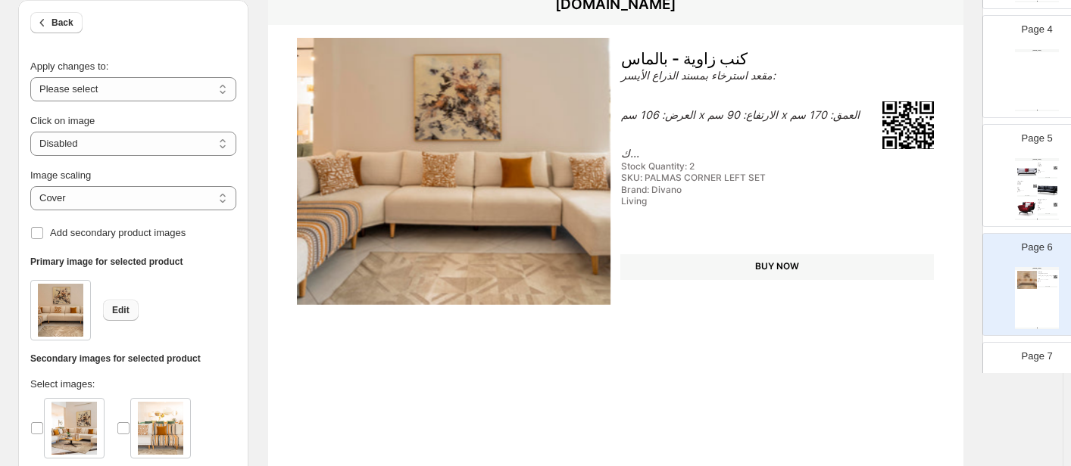
click at [119, 310] on span "Edit" at bounding box center [120, 310] width 17 height 12
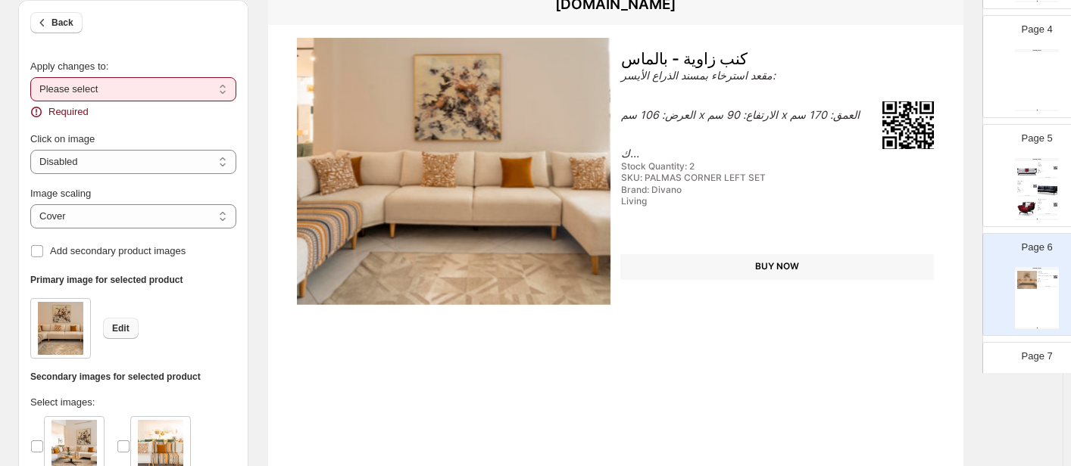
click at [117, 328] on span "Edit" at bounding box center [120, 329] width 17 height 12
click at [159, 88] on select "**********" at bounding box center [133, 89] width 206 height 24
select select "**********"
click at [30, 77] on select "**********" at bounding box center [133, 89] width 206 height 24
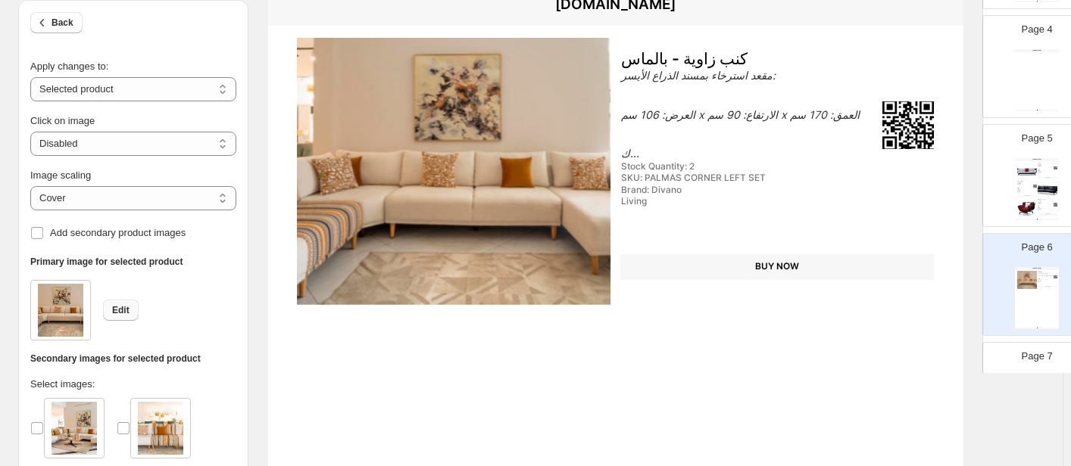
click at [124, 308] on span "Edit" at bounding box center [120, 310] width 17 height 12
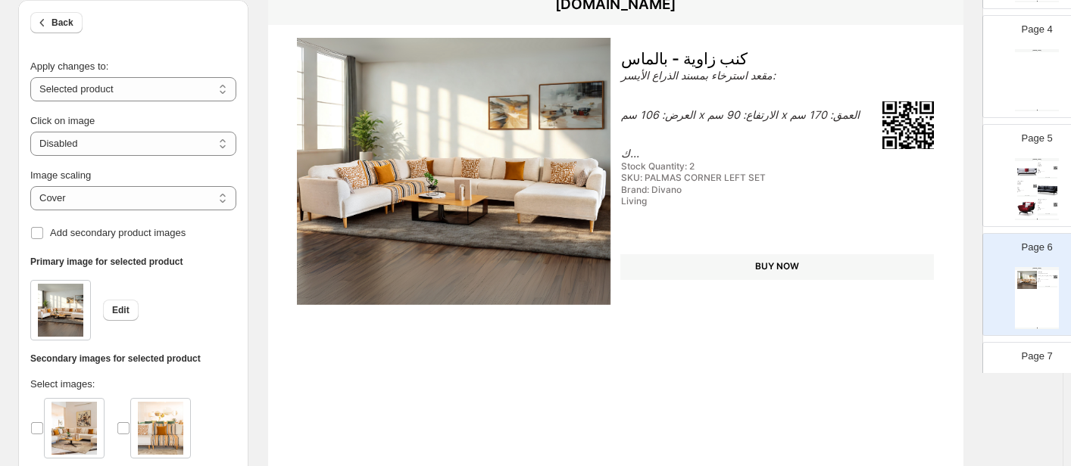
click at [54, 23] on span "Back" at bounding box center [62, 23] width 22 height 12
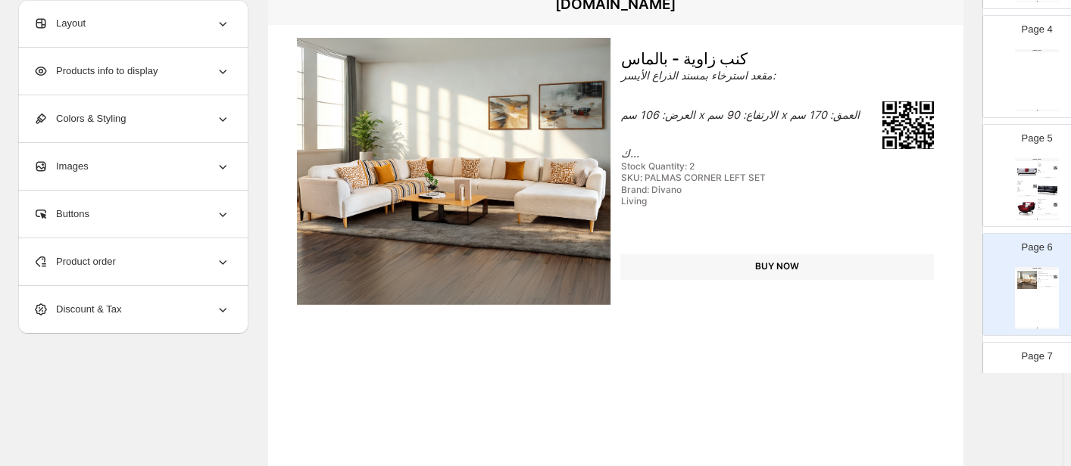
click at [160, 267] on div "Product order" at bounding box center [131, 262] width 197 height 47
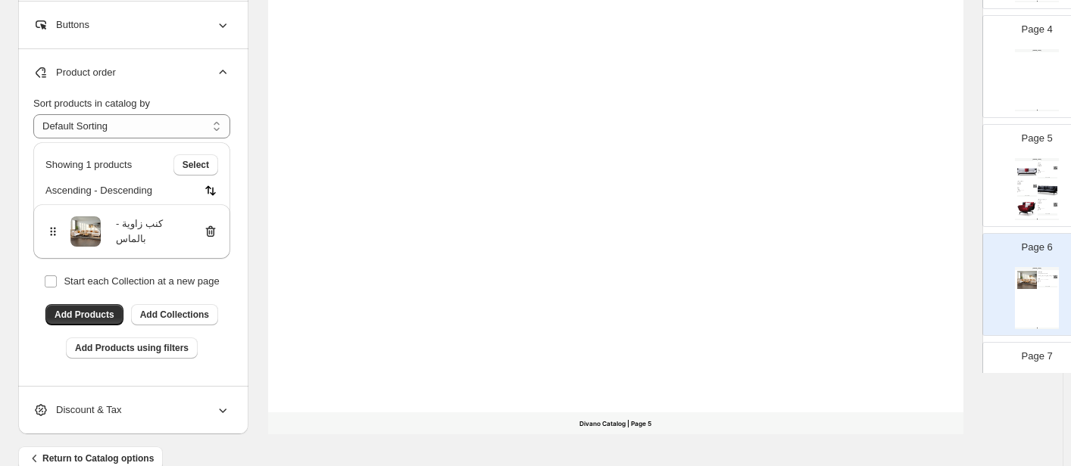
scroll to position [606, 0]
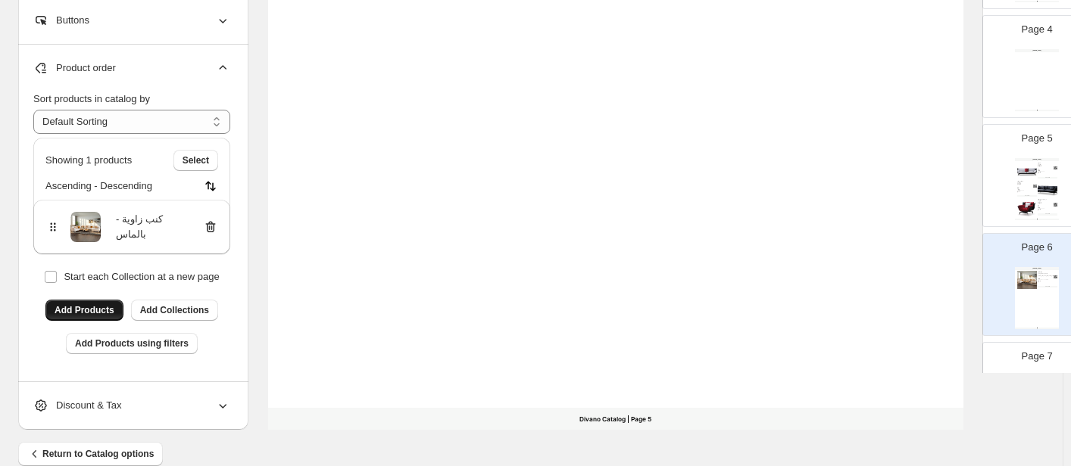
click at [99, 314] on span "Add Products" at bounding box center [85, 310] width 60 height 12
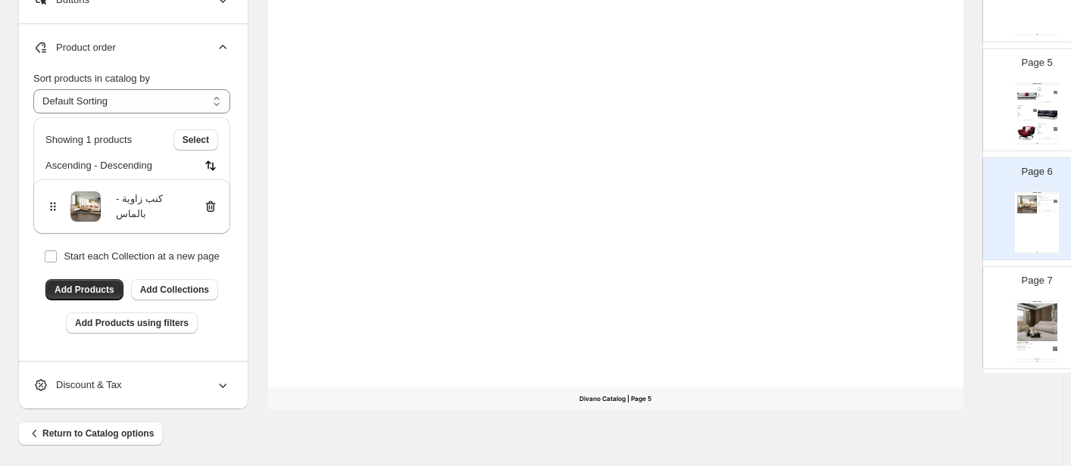
scroll to position [632, 0]
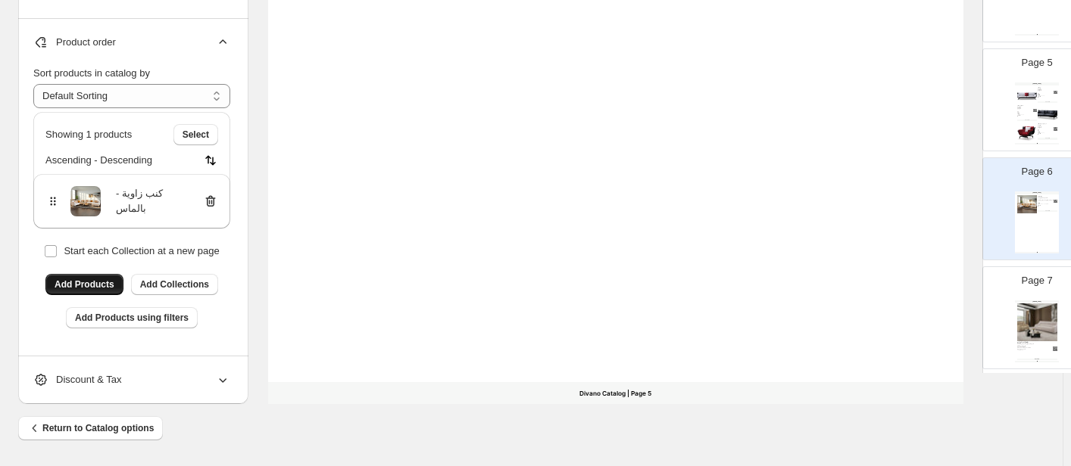
click at [83, 287] on span "Add Products" at bounding box center [85, 285] width 60 height 12
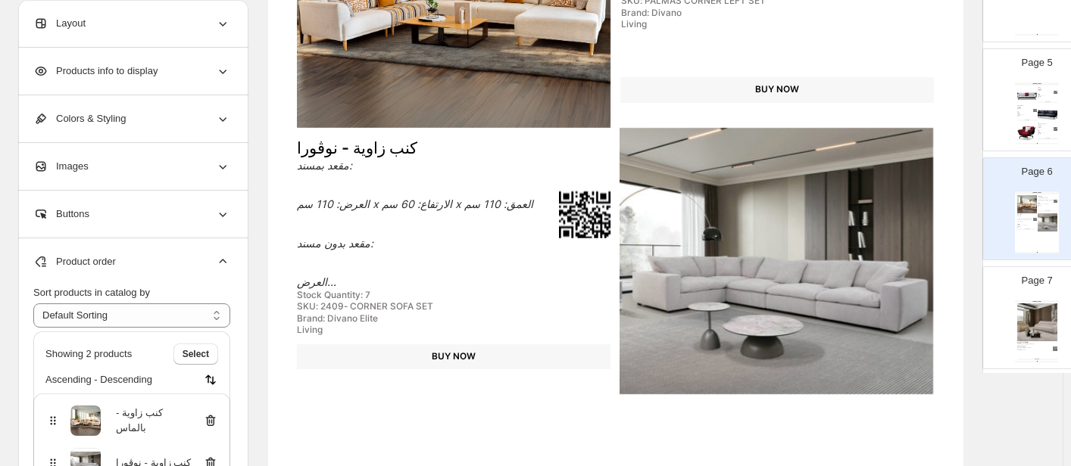
scroll to position [404, 0]
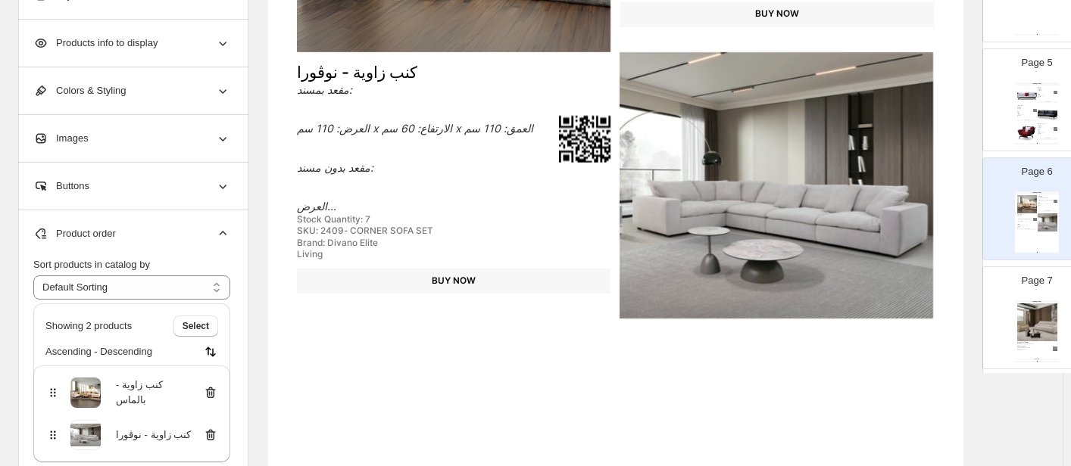
click at [772, 204] on img at bounding box center [776, 185] width 314 height 267
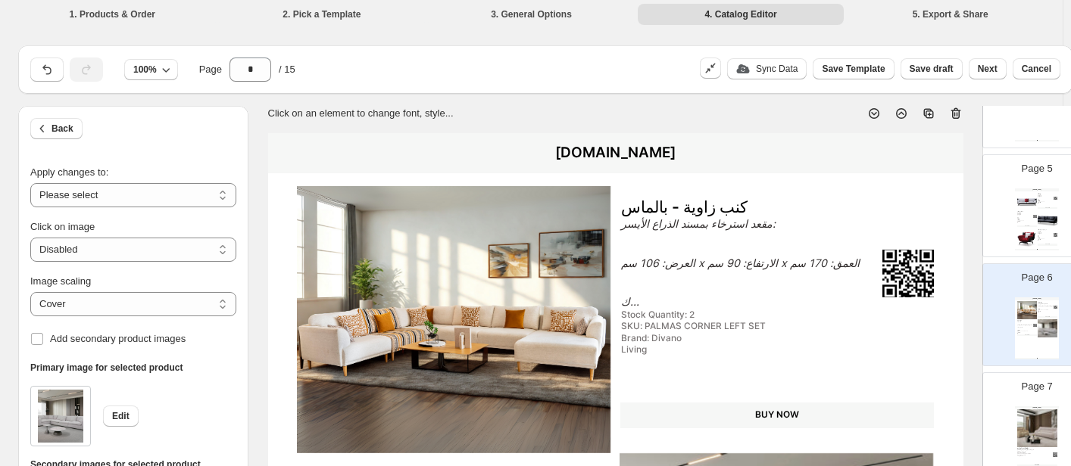
scroll to position [0, 0]
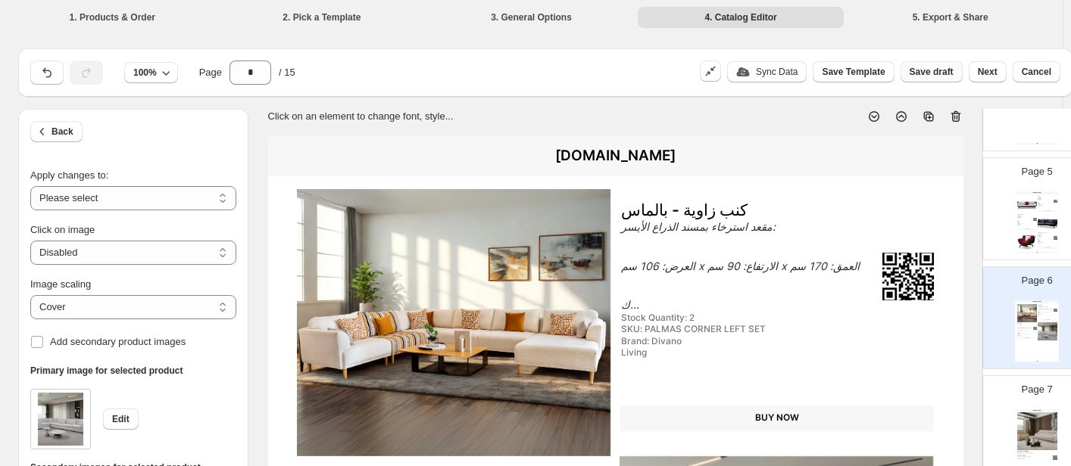
click at [908, 75] on span "Save draft" at bounding box center [931, 72] width 44 height 12
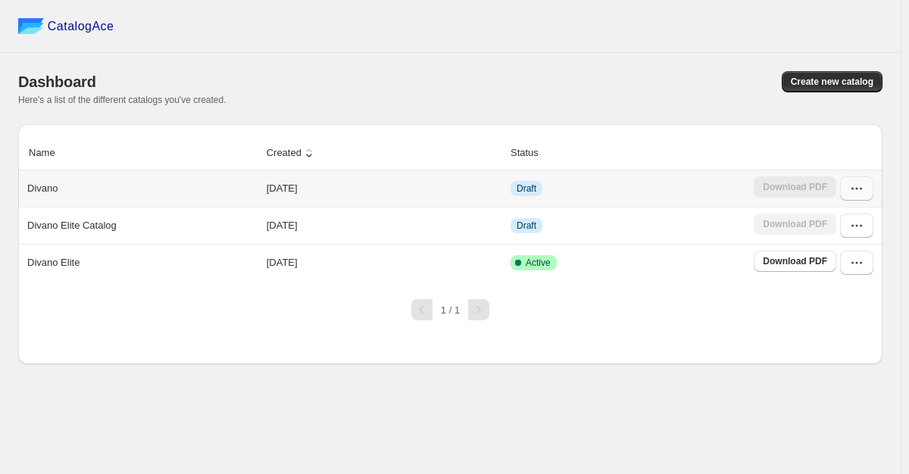
click at [853, 191] on icon "button" at bounding box center [856, 188] width 15 height 15
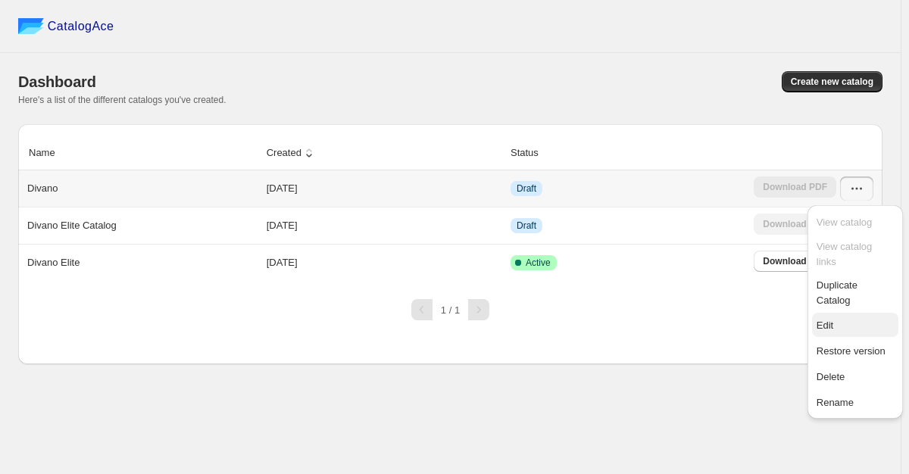
click at [830, 320] on span "Edit" at bounding box center [824, 325] width 17 height 11
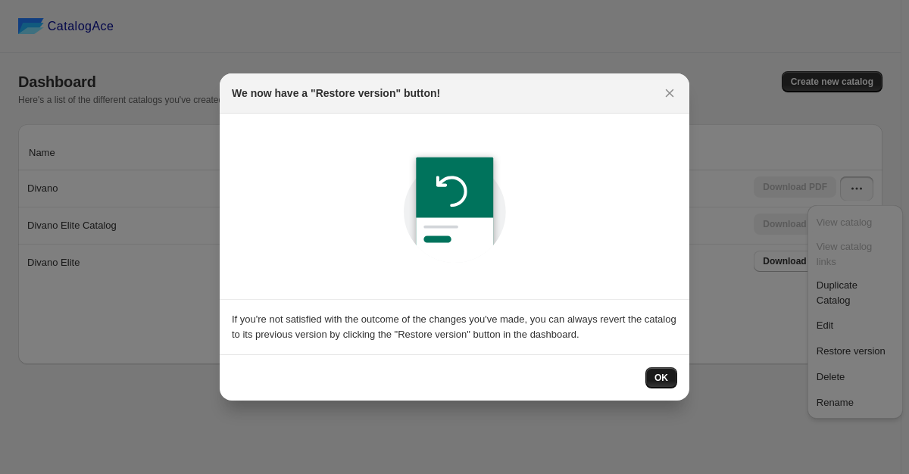
click at [660, 381] on span "OK" at bounding box center [661, 378] width 14 height 12
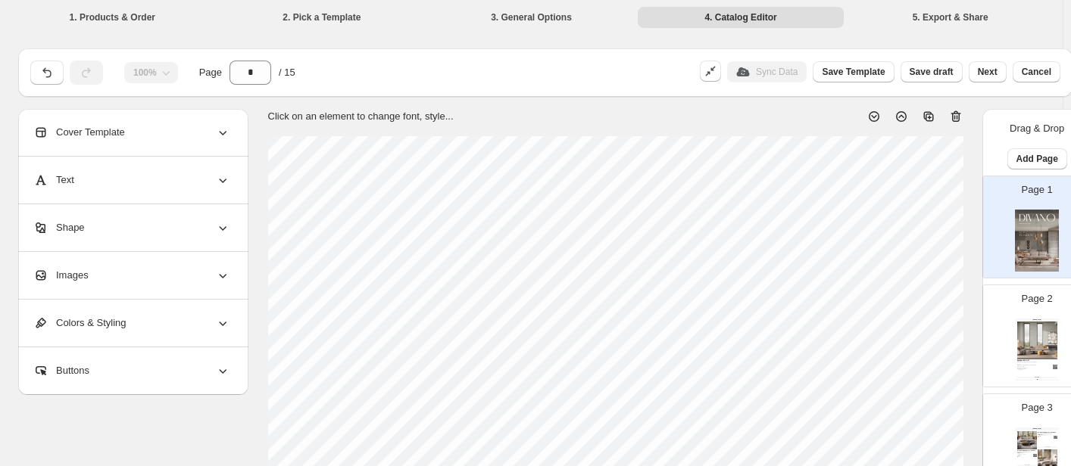
click at [226, 322] on icon at bounding box center [222, 323] width 15 height 15
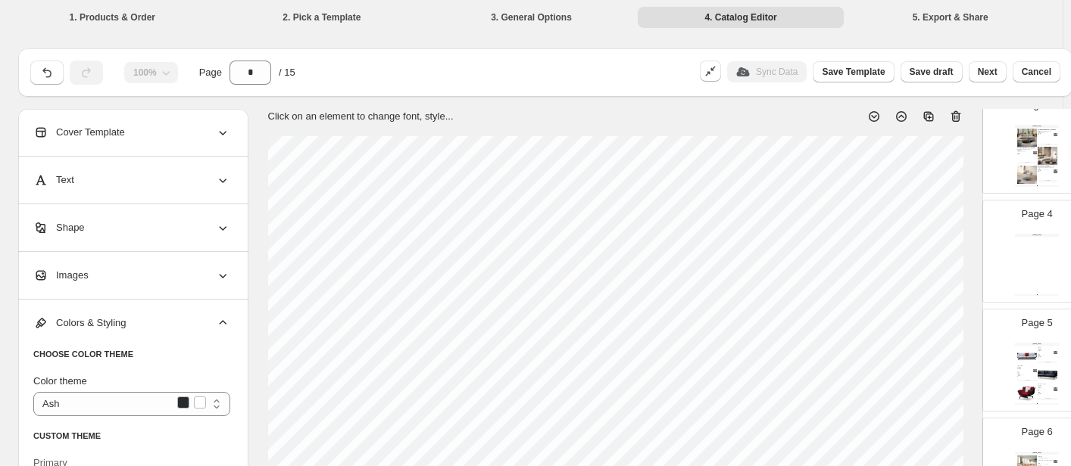
scroll to position [454, 0]
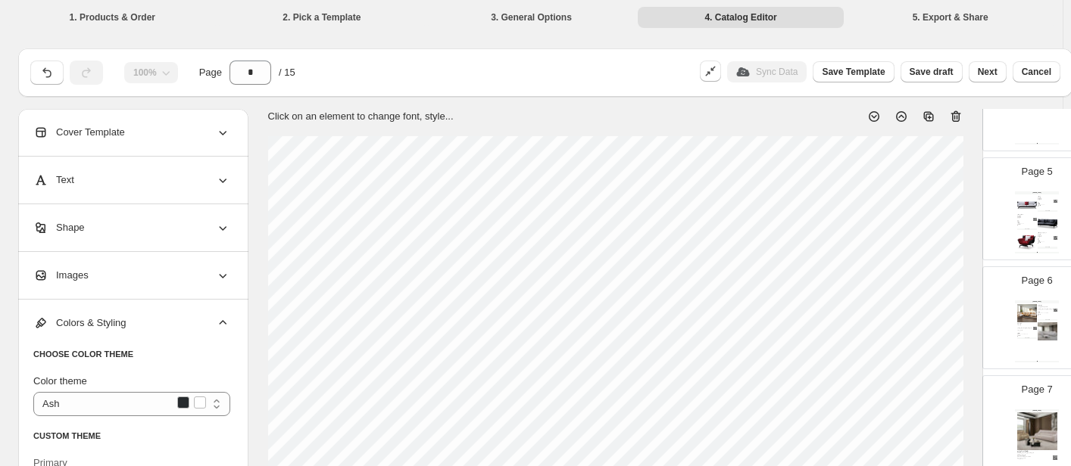
click at [908, 347] on div "wwww.divanoksa.com كنب زاوية - بالماس مقعد استرخاء بمسند الذراع الأيسر: العرض: …" at bounding box center [1037, 332] width 44 height 62
type input "*"
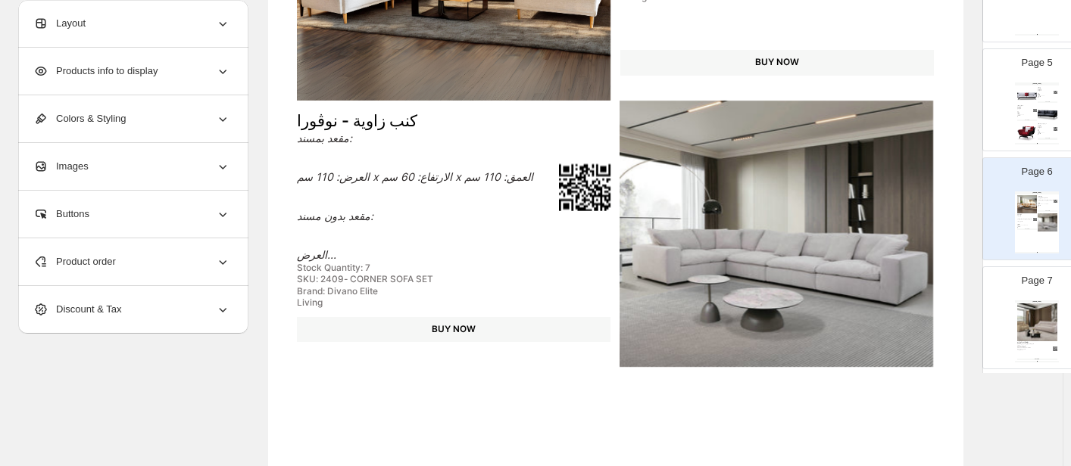
scroll to position [379, 0]
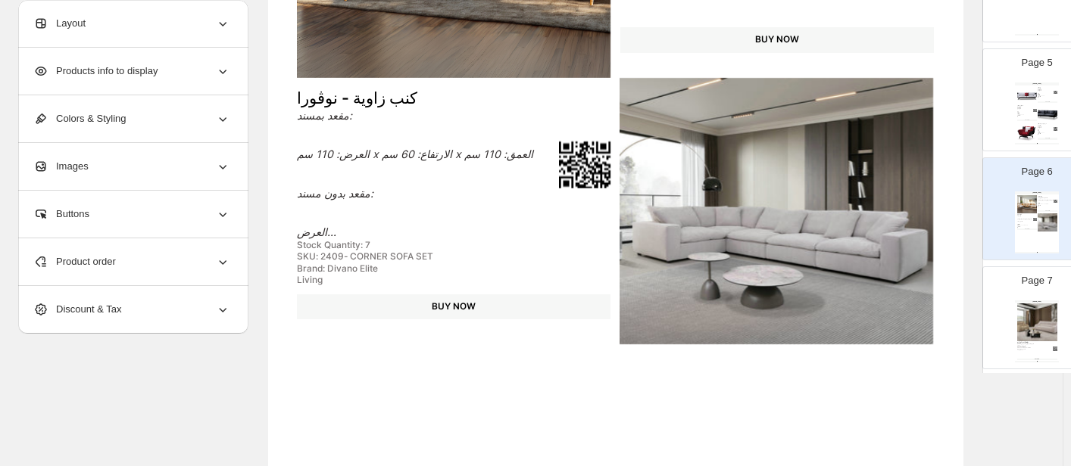
click at [728, 273] on img at bounding box center [776, 211] width 314 height 267
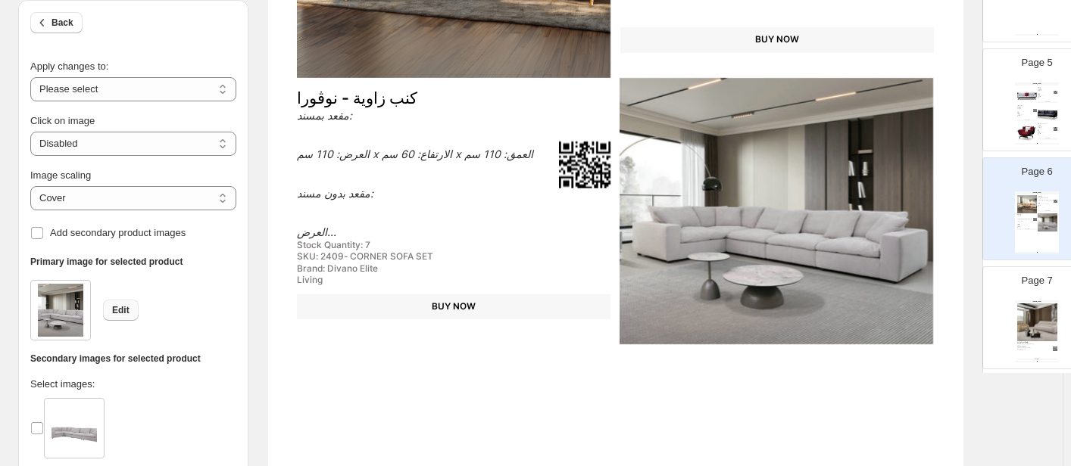
click at [120, 310] on span "Edit" at bounding box center [120, 310] width 17 height 12
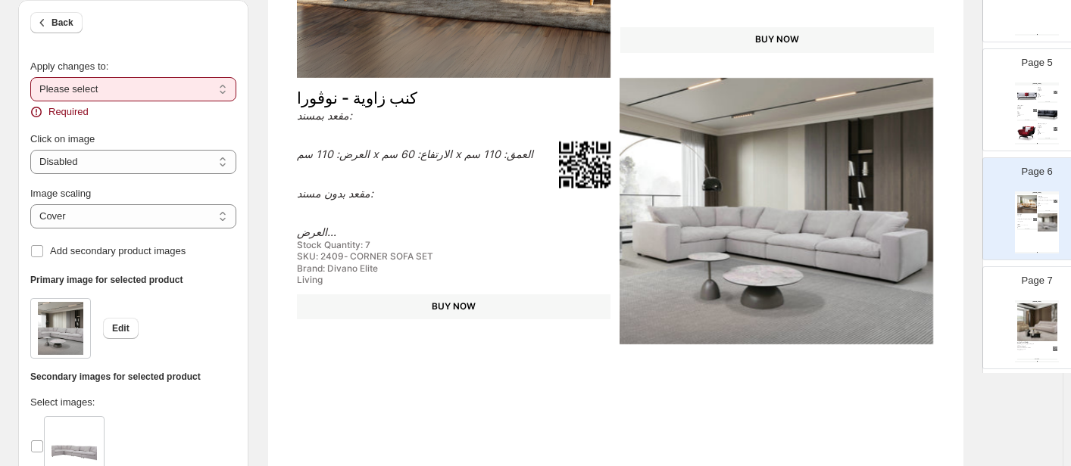
click at [140, 92] on select "**********" at bounding box center [133, 89] width 206 height 24
select select "**********"
click at [30, 77] on select "**********" at bounding box center [133, 89] width 206 height 24
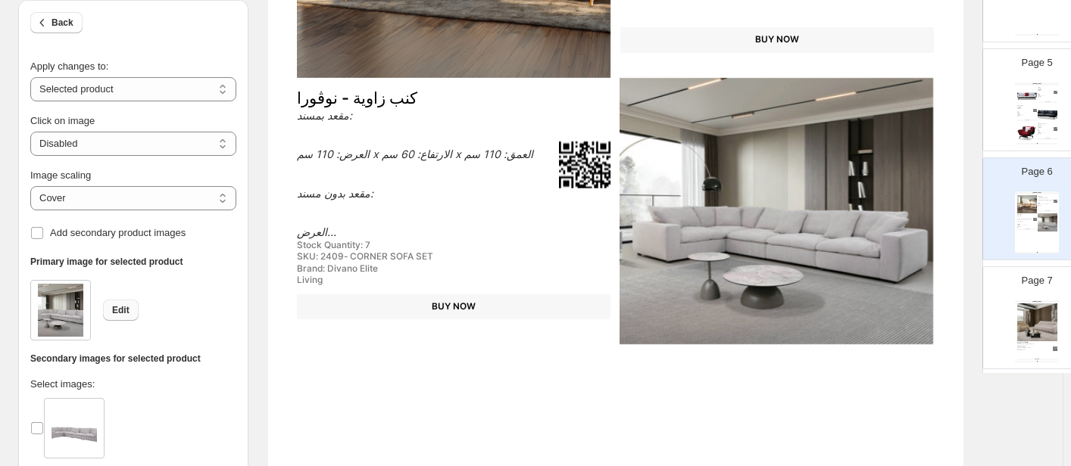
click at [124, 314] on span "Edit" at bounding box center [120, 310] width 17 height 12
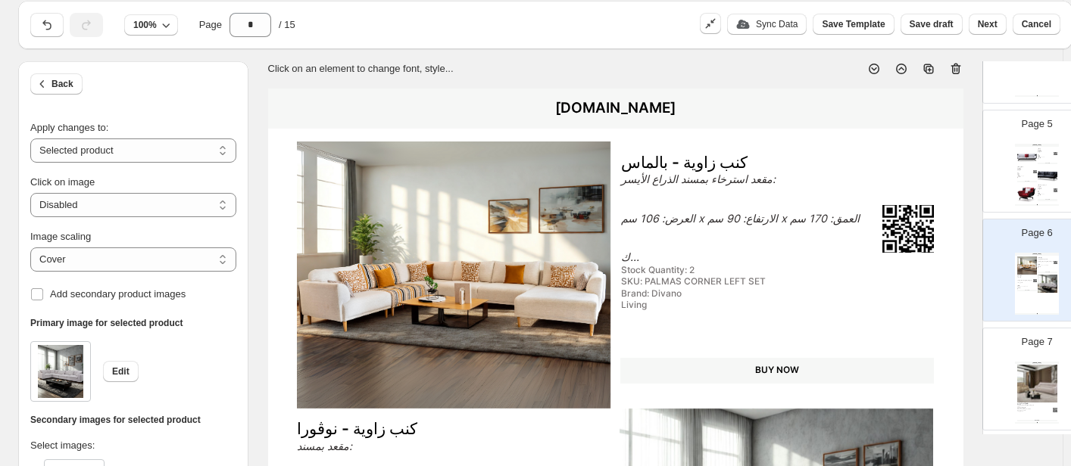
scroll to position [0, 0]
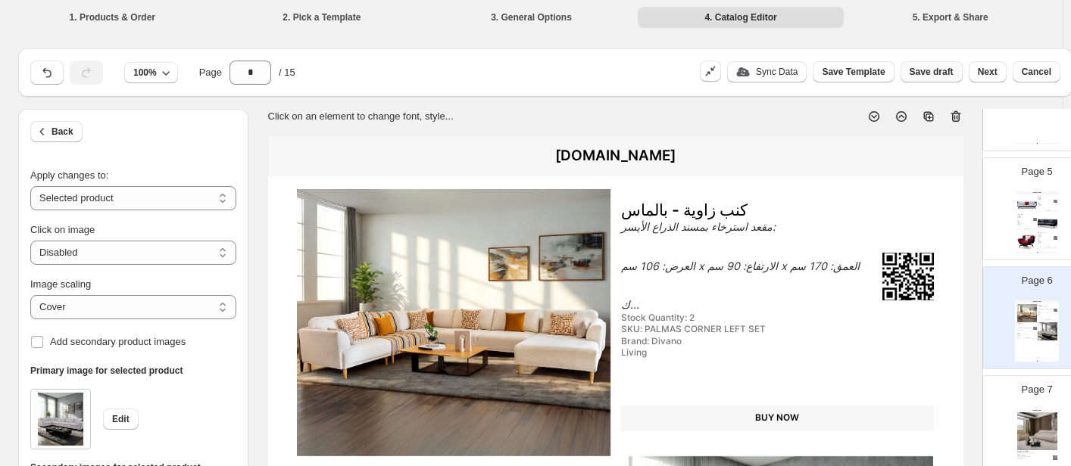
click at [908, 73] on span "Save draft" at bounding box center [931, 72] width 44 height 12
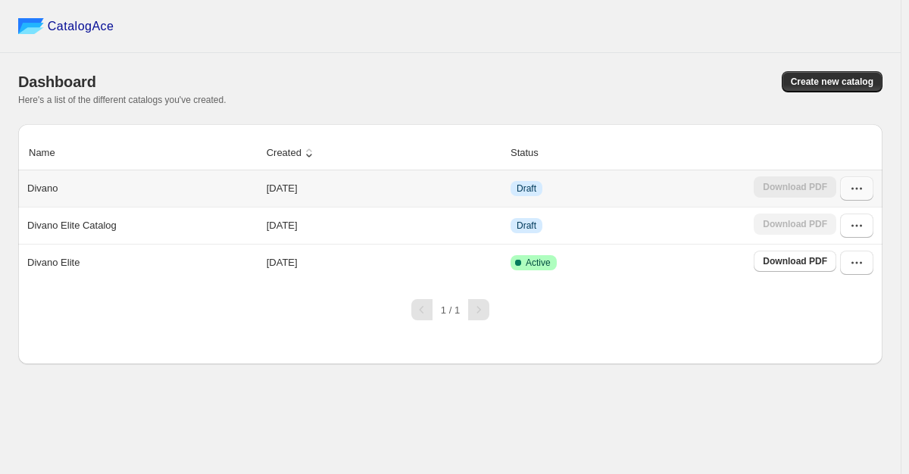
click at [856, 189] on icon "button" at bounding box center [857, 189] width 2 height 2
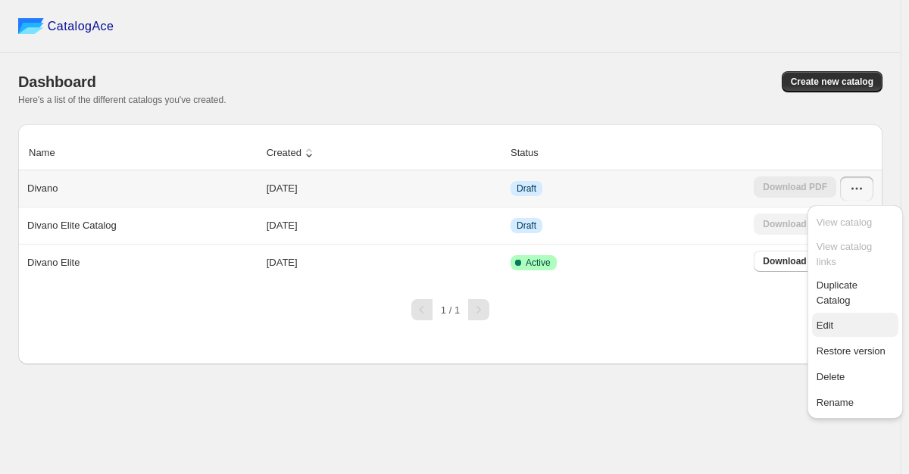
click at [825, 320] on span "Edit" at bounding box center [824, 325] width 17 height 11
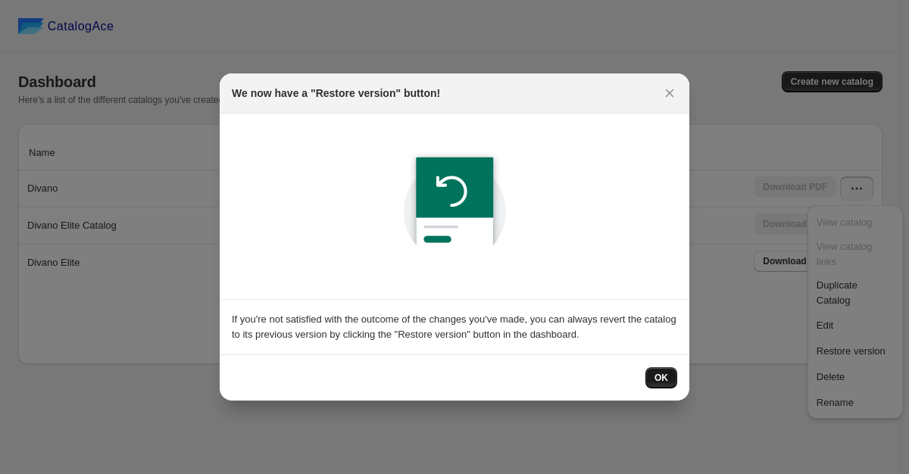
click at [668, 379] on button "OK" at bounding box center [661, 377] width 32 height 21
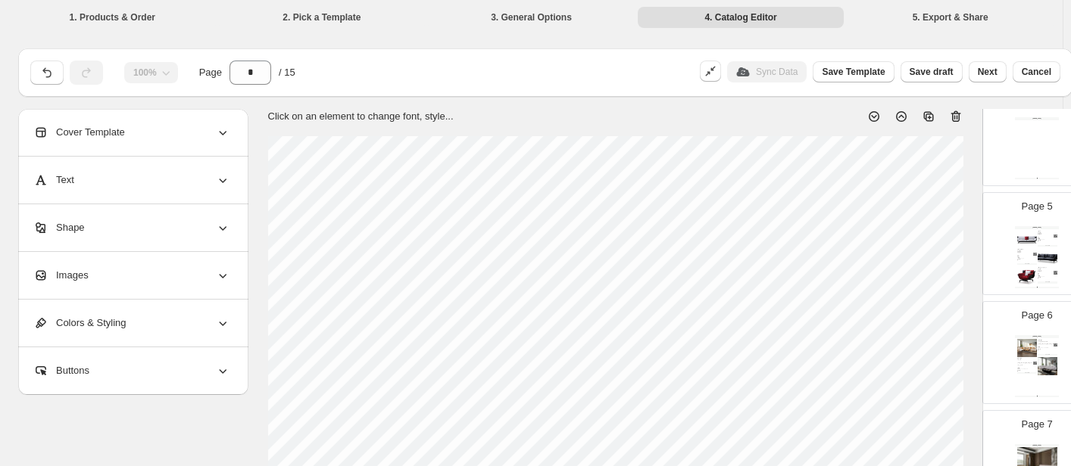
scroll to position [454, 0]
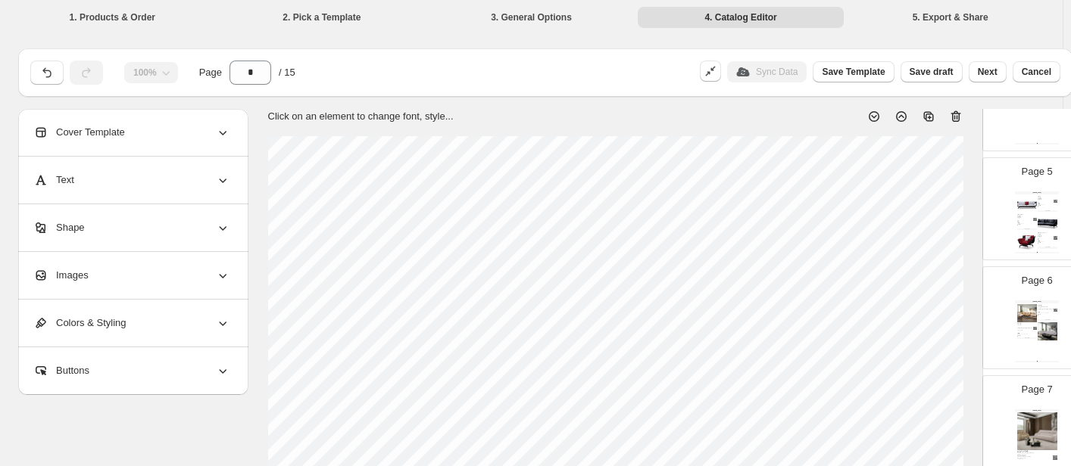
click at [908, 347] on div "wwww.divanoksa.com كنب زاوية - بالماس مقعد استرخاء بمسند الذراع الأيسر: العرض: …" at bounding box center [1037, 332] width 44 height 62
type input "*"
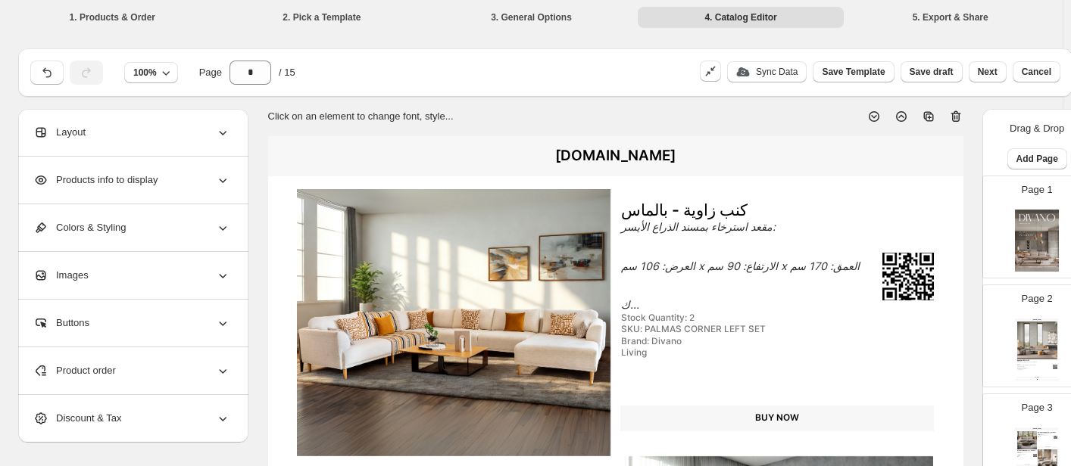
click at [224, 371] on icon at bounding box center [222, 370] width 15 height 15
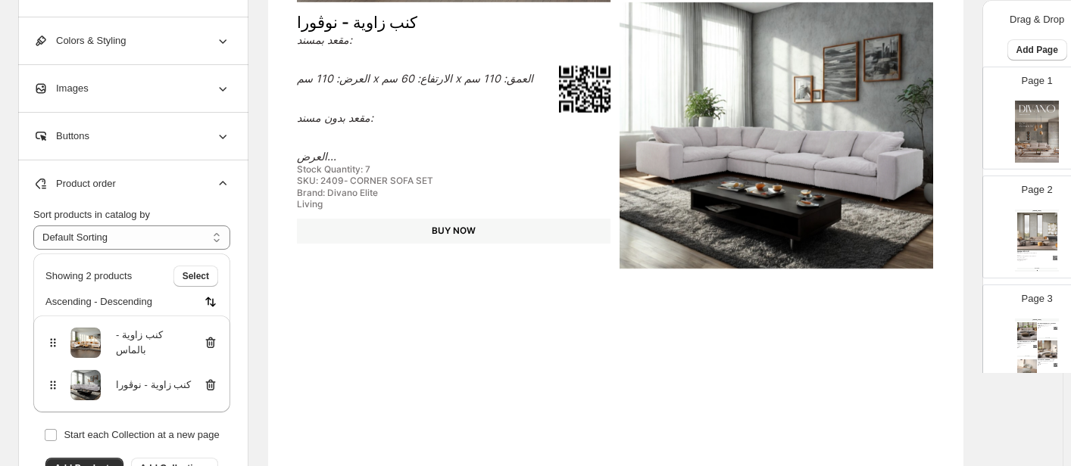
scroll to position [1, 0]
click at [91, 462] on span "Add Products" at bounding box center [85, 468] width 60 height 12
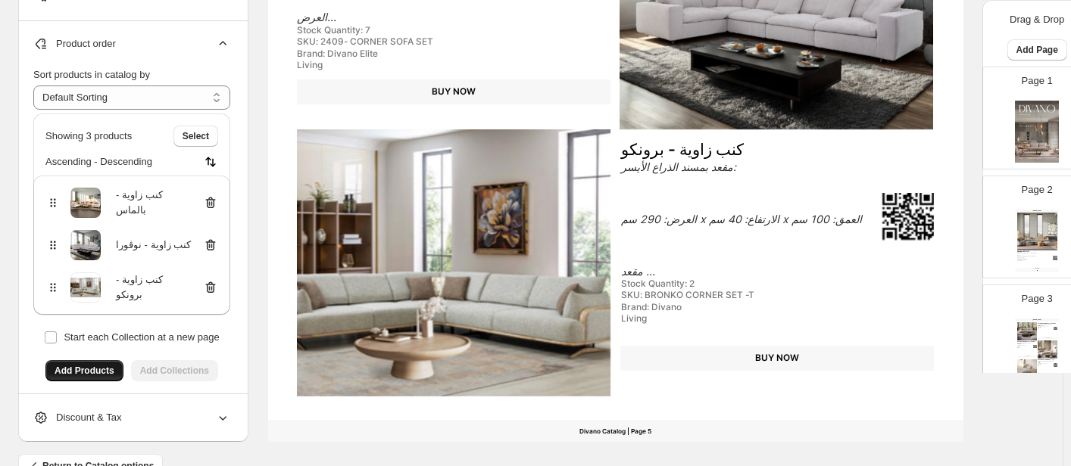
scroll to position [606, 0]
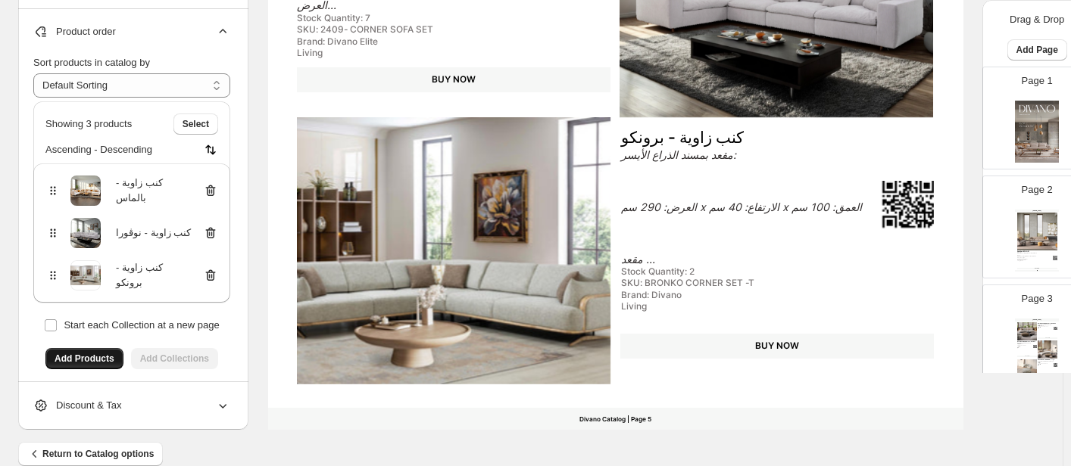
click at [484, 255] on img at bounding box center [454, 250] width 314 height 267
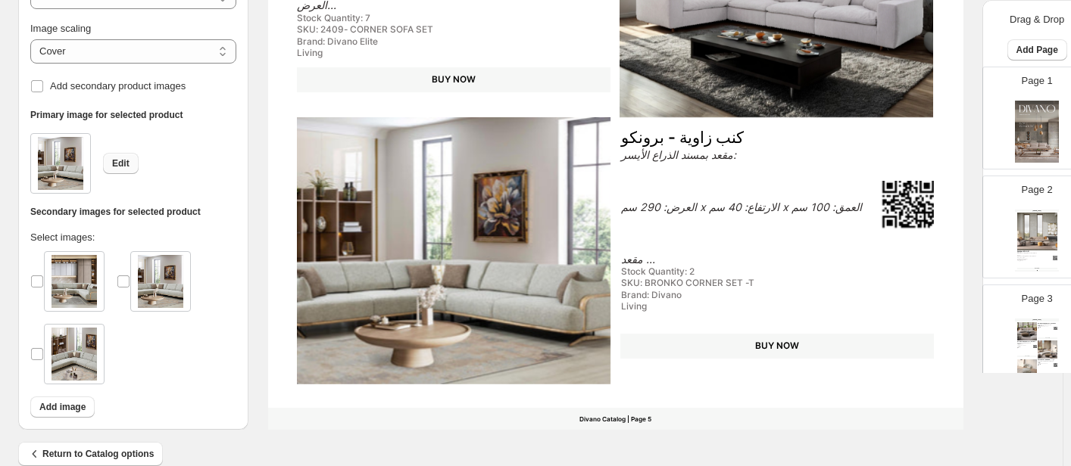
click at [121, 163] on span "Edit" at bounding box center [120, 164] width 17 height 12
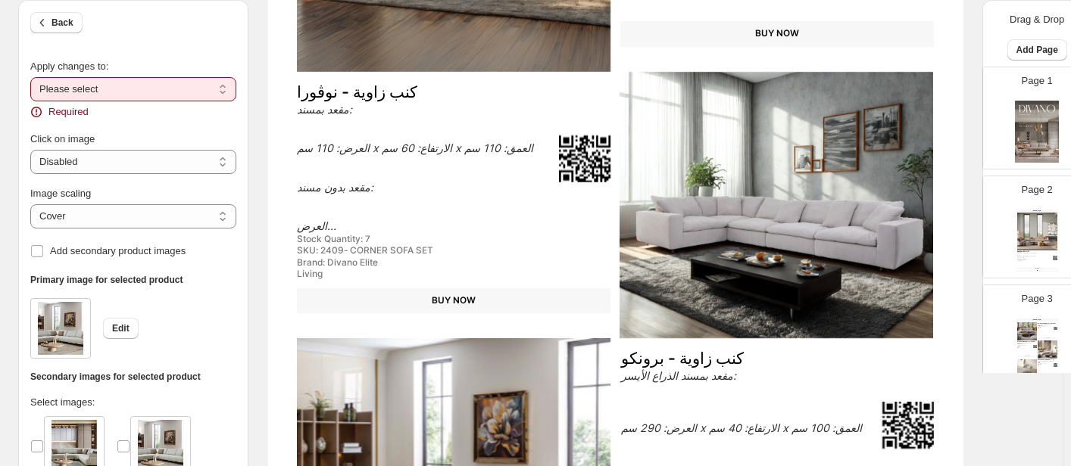
scroll to position [379, 0]
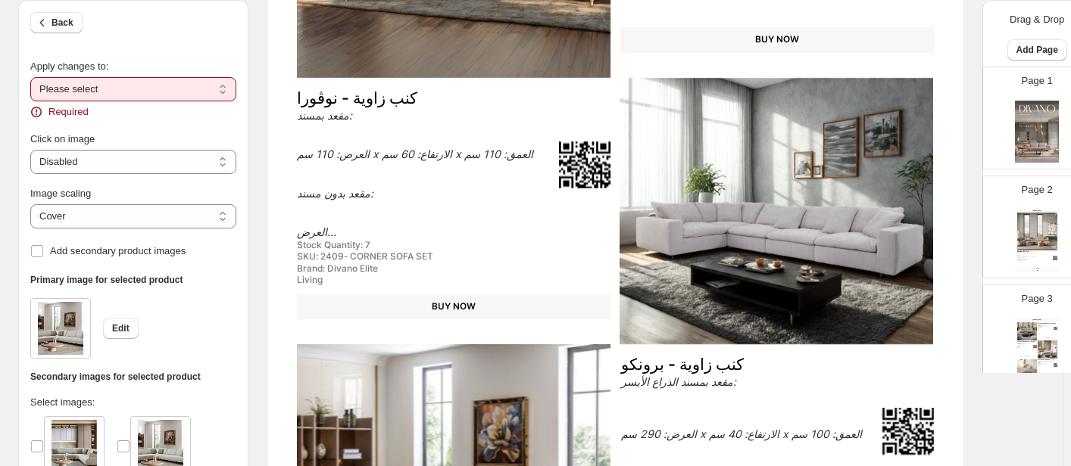
click at [139, 87] on select "**********" at bounding box center [133, 89] width 206 height 24
select select "**********"
click at [30, 77] on select "**********" at bounding box center [133, 89] width 206 height 24
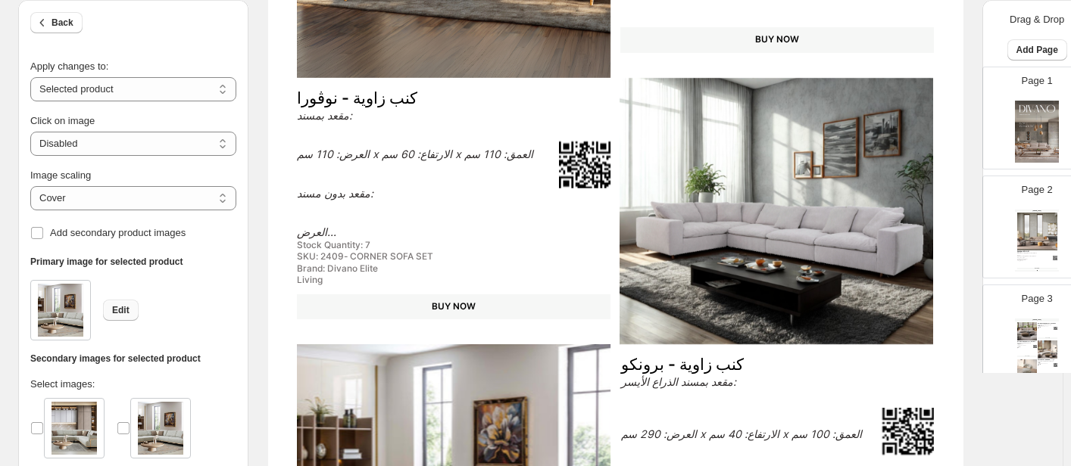
click at [119, 311] on span "Edit" at bounding box center [120, 310] width 17 height 12
